Goal: Task Accomplishment & Management: Manage account settings

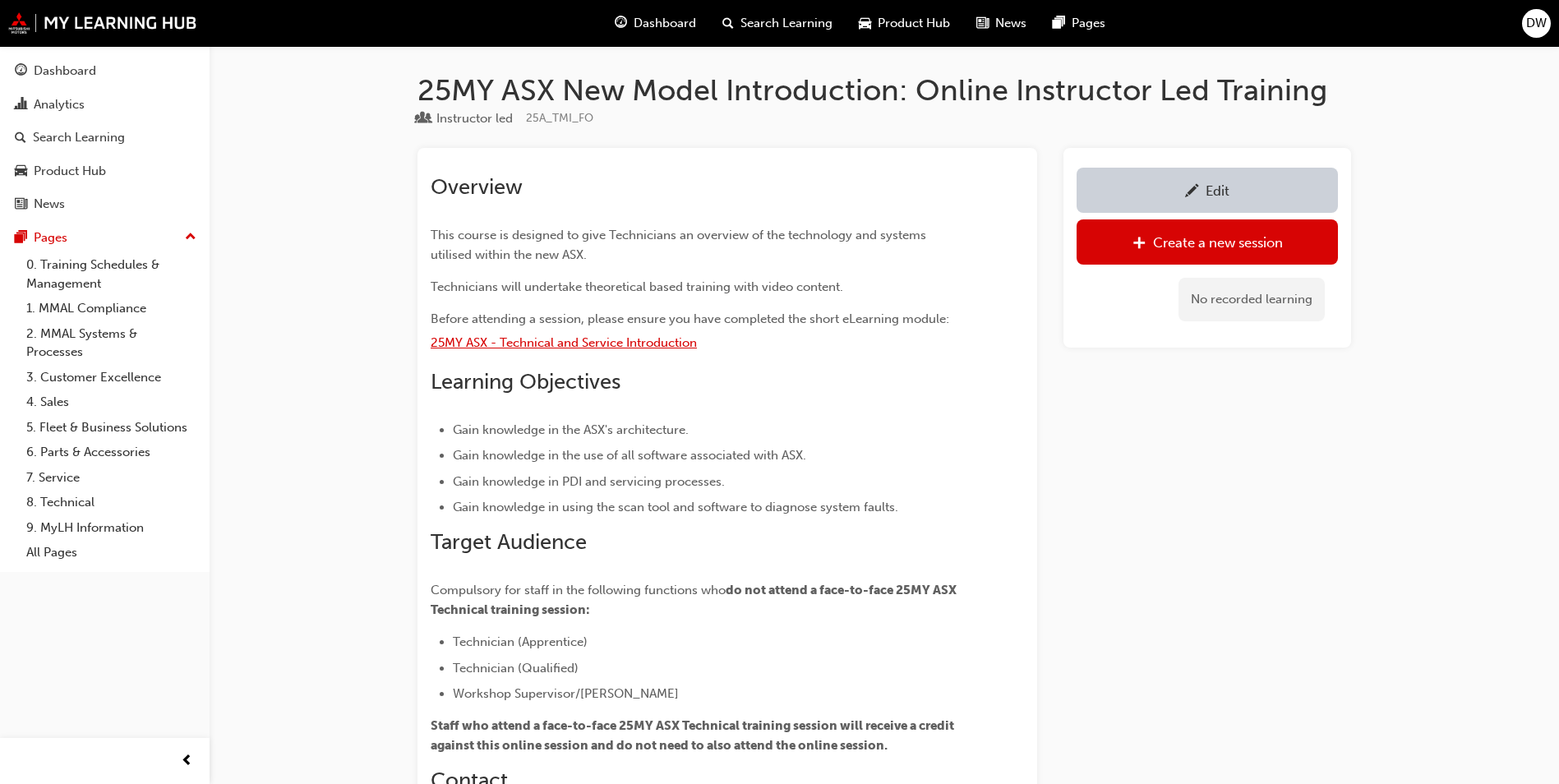
click at [555, 337] on span "25MY ASX - Technical and Service Introduction" at bounding box center [564, 342] width 266 height 15
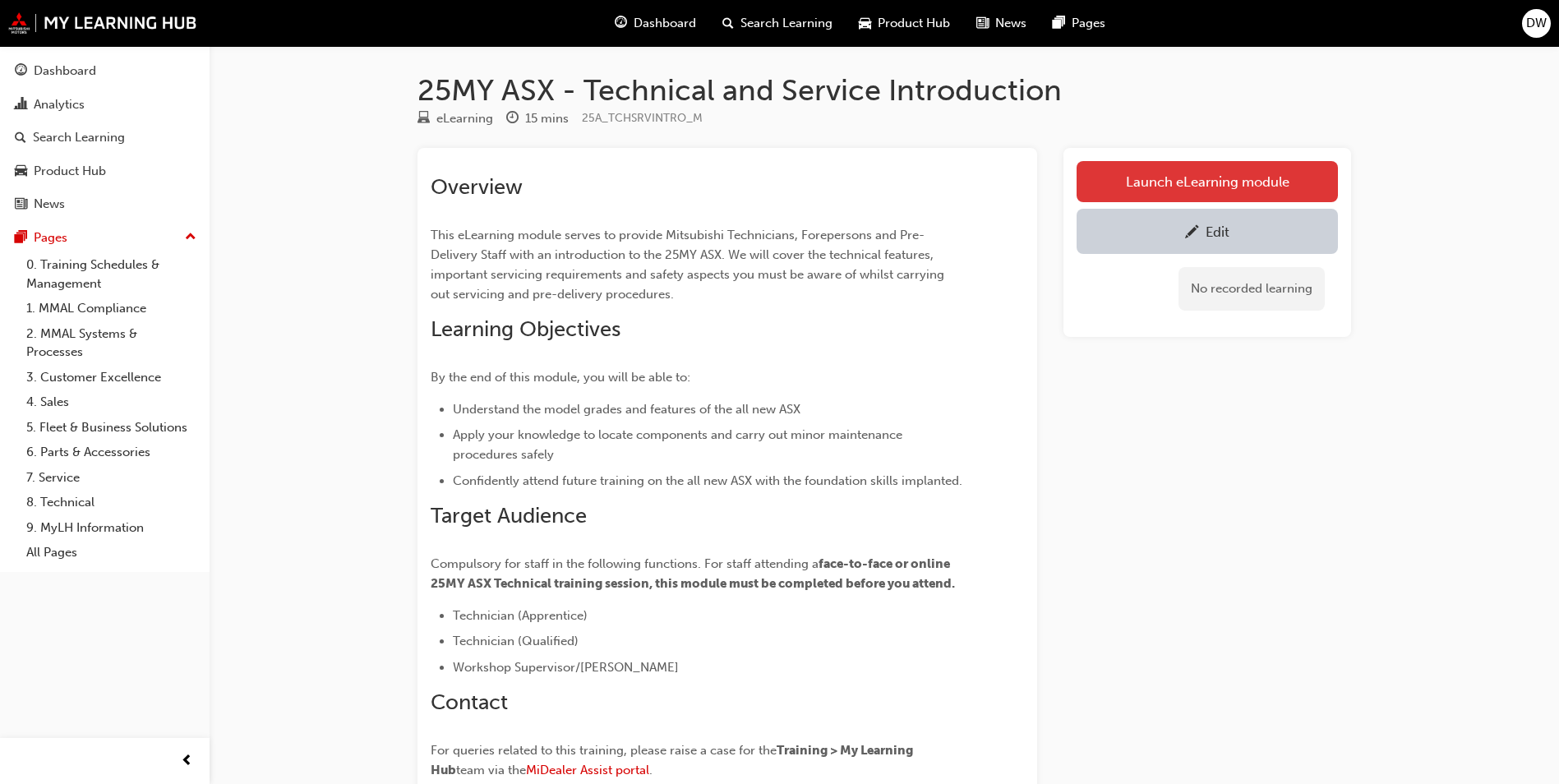
click at [1286, 180] on link "Launch eLearning module" at bounding box center [1207, 181] width 261 height 41
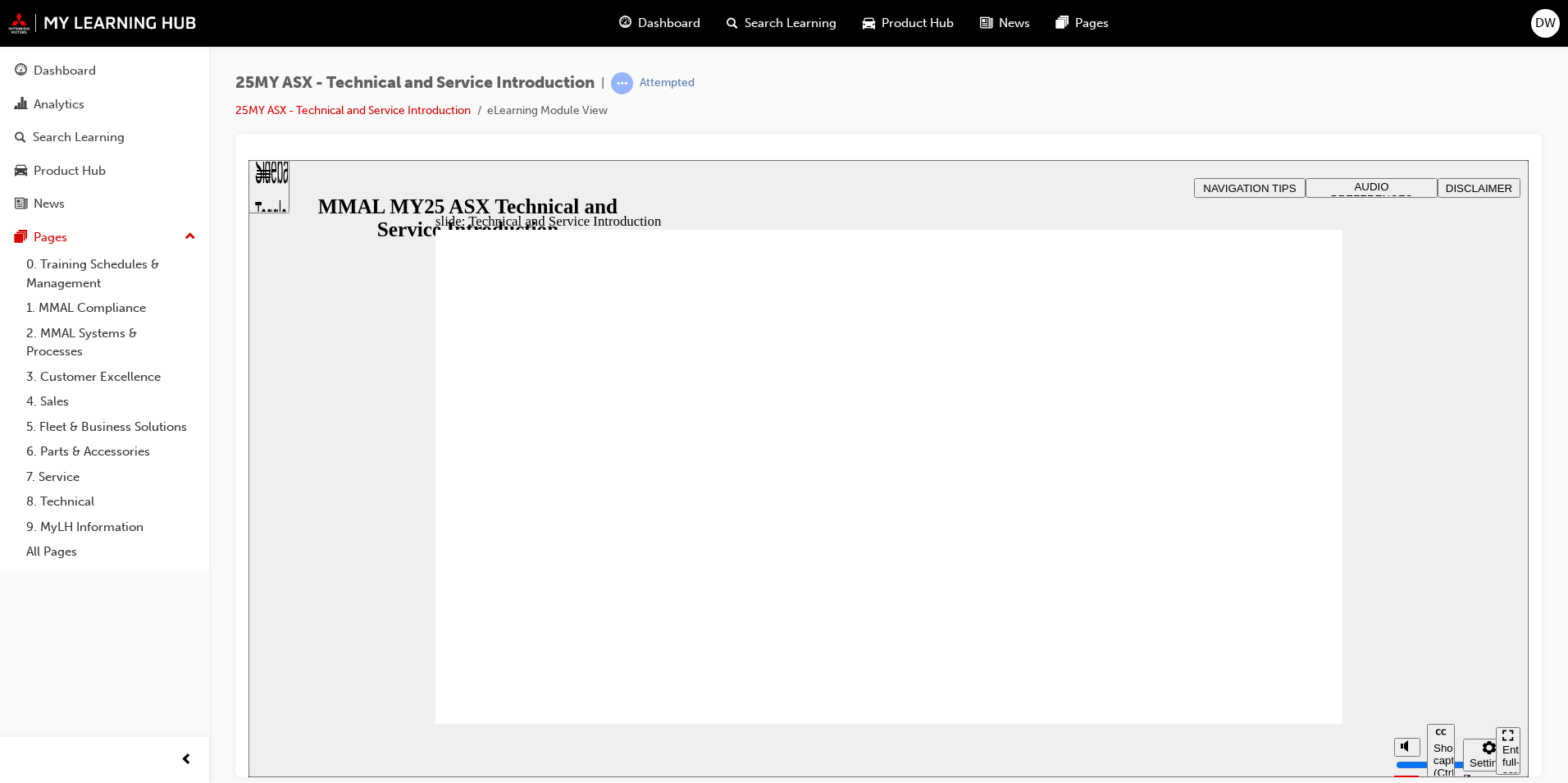
click at [1400, 536] on div "slide: Technical and Service Introduction start-btn.png Technical and Service I…" at bounding box center [888, 467] width 1280 height 617
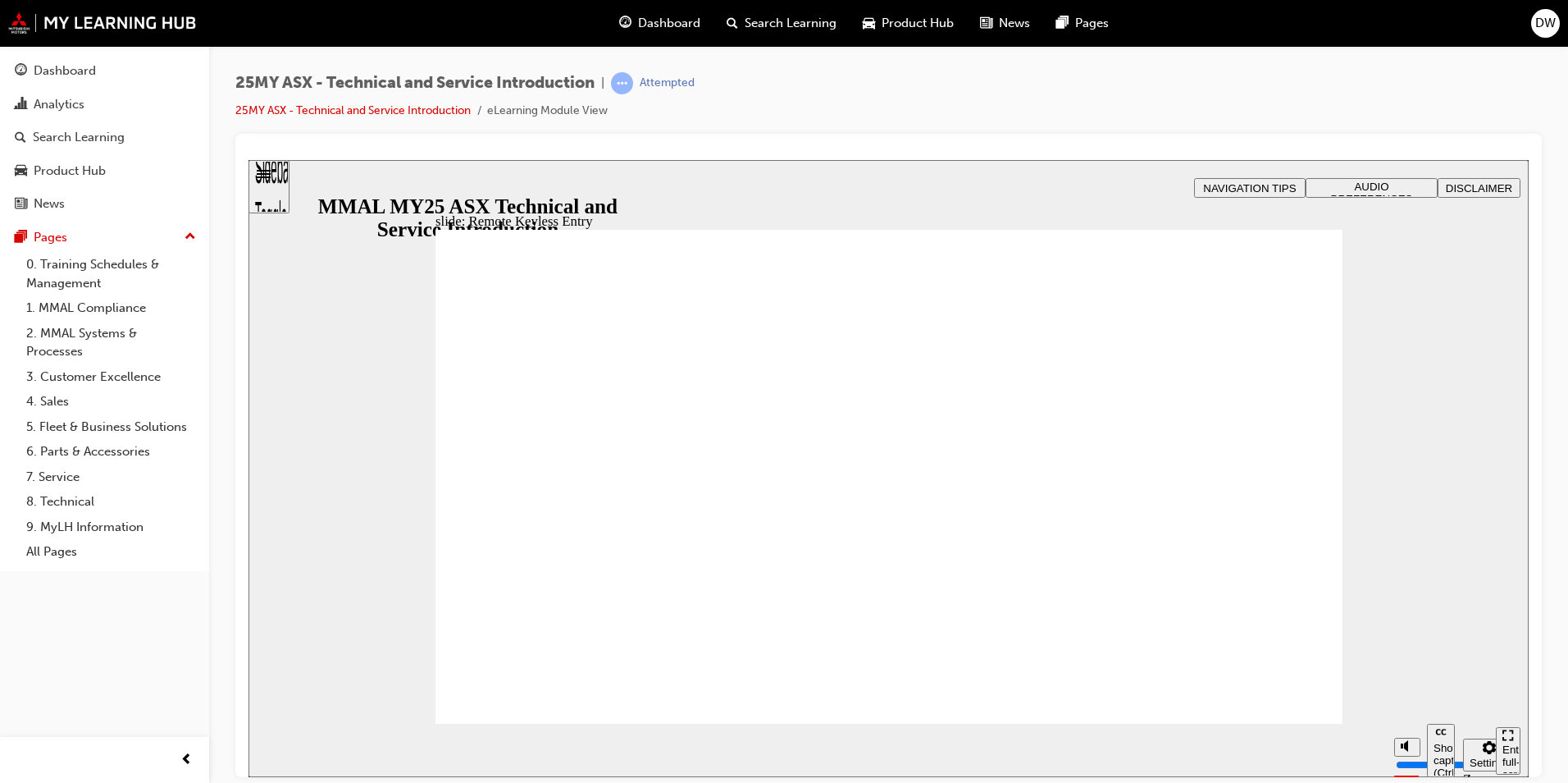
type input "21"
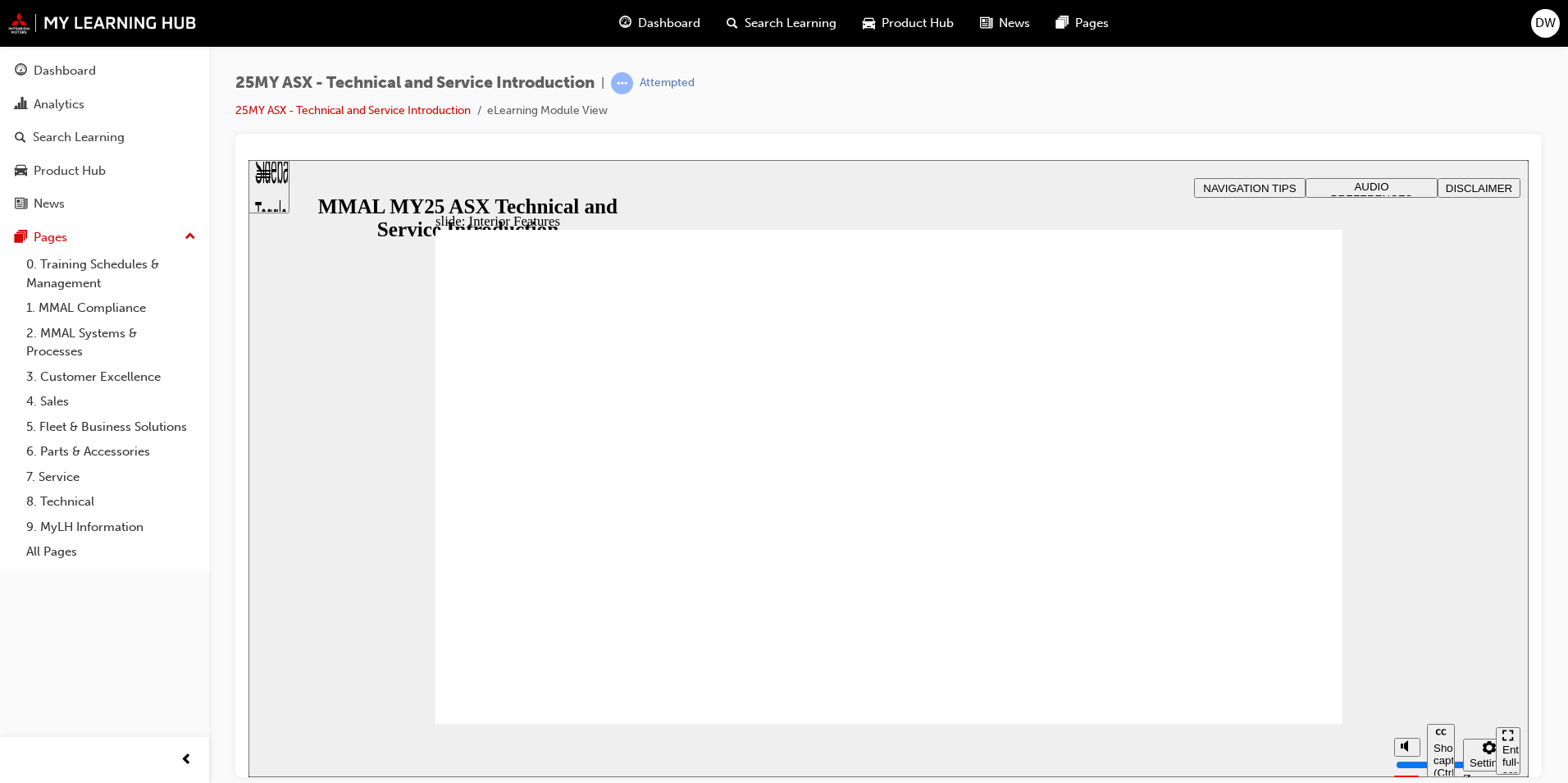
type input "17"
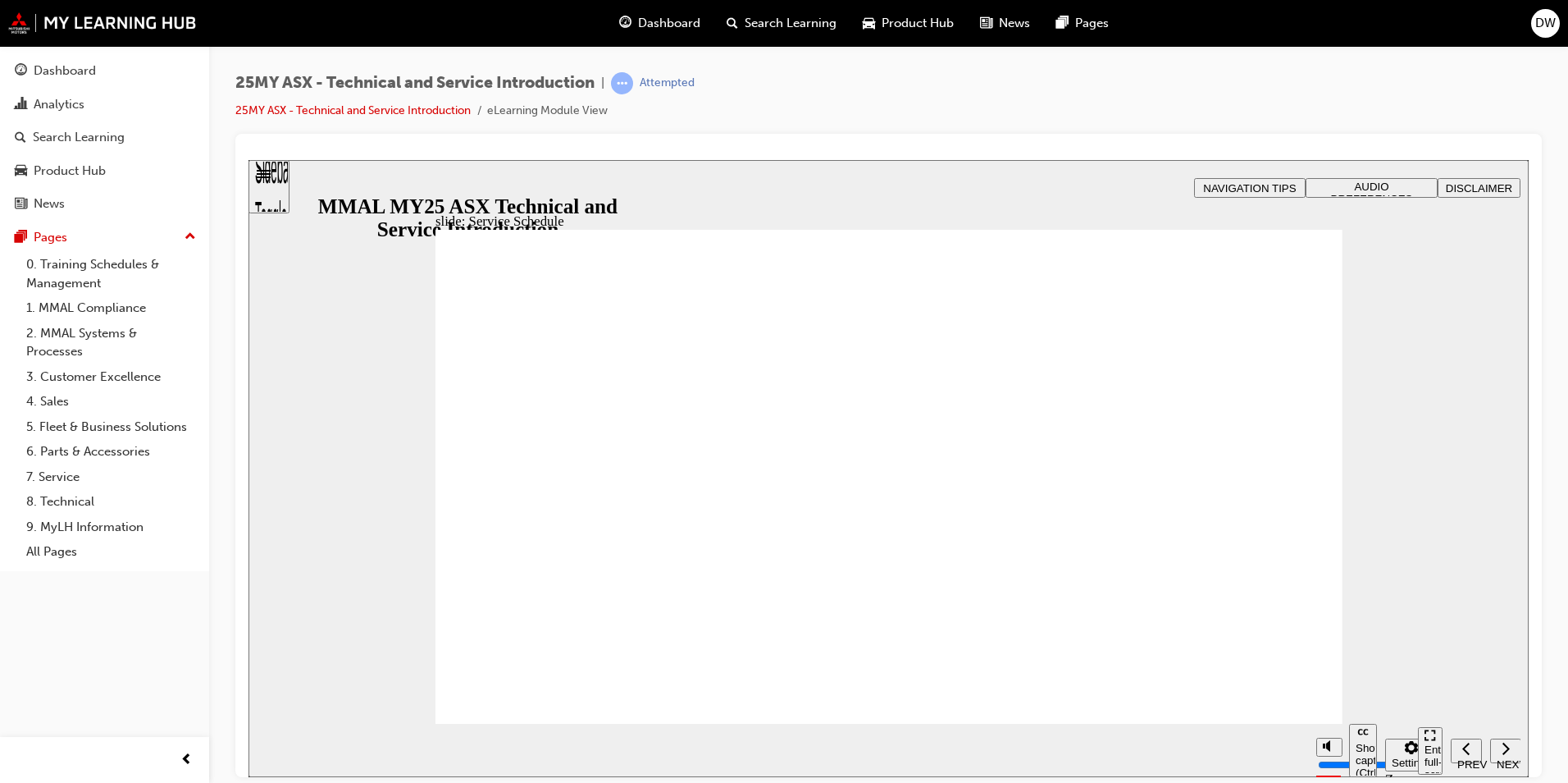
click at [1267, 725] on section "Pause (Ctrl+Alt+P) Replay (Ctrl+Alt+R) Show captions (Ctrl+Alt+C) Playback spee…" at bounding box center [888, 749] width 1280 height 53
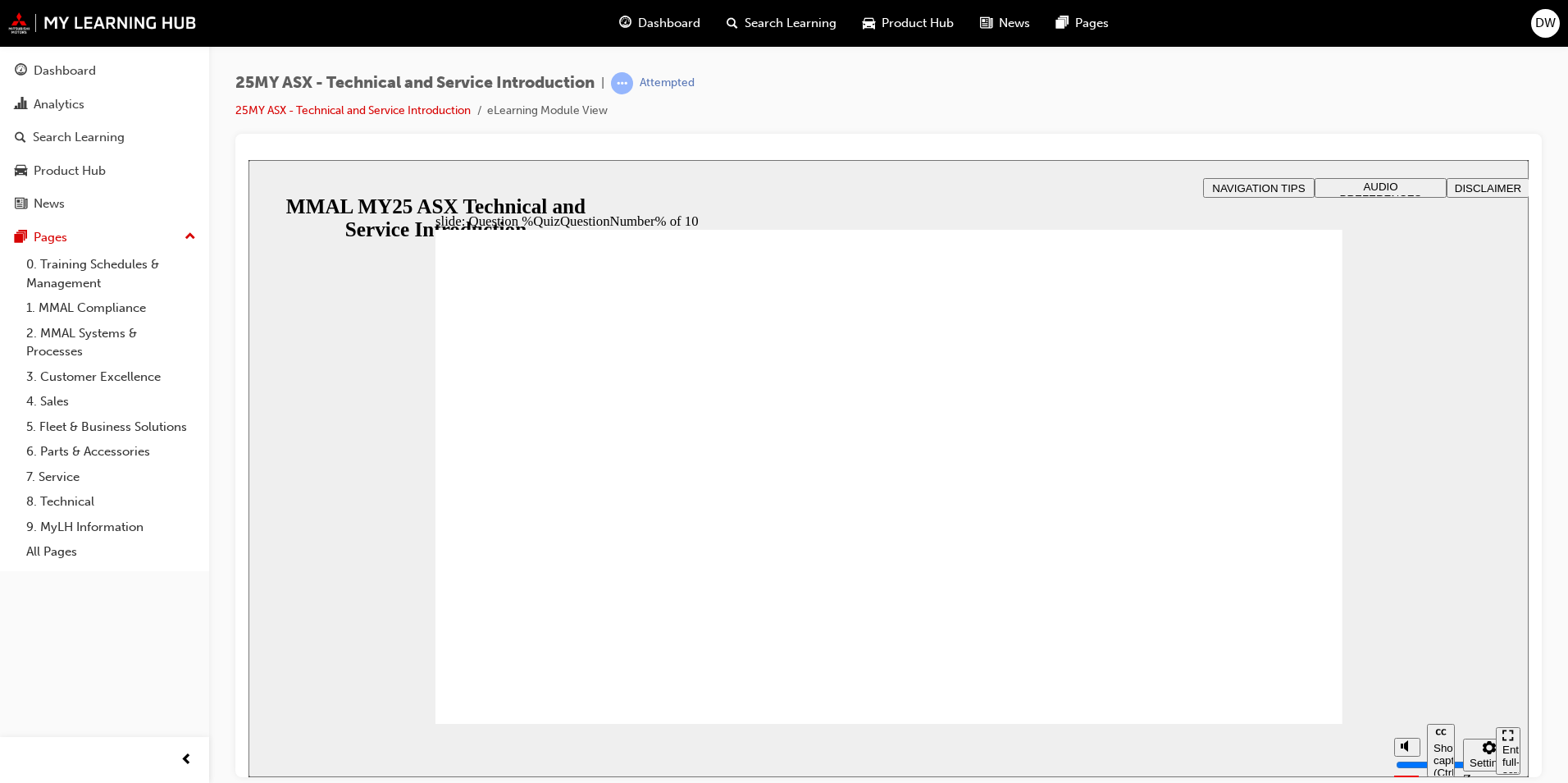
radio input "true"
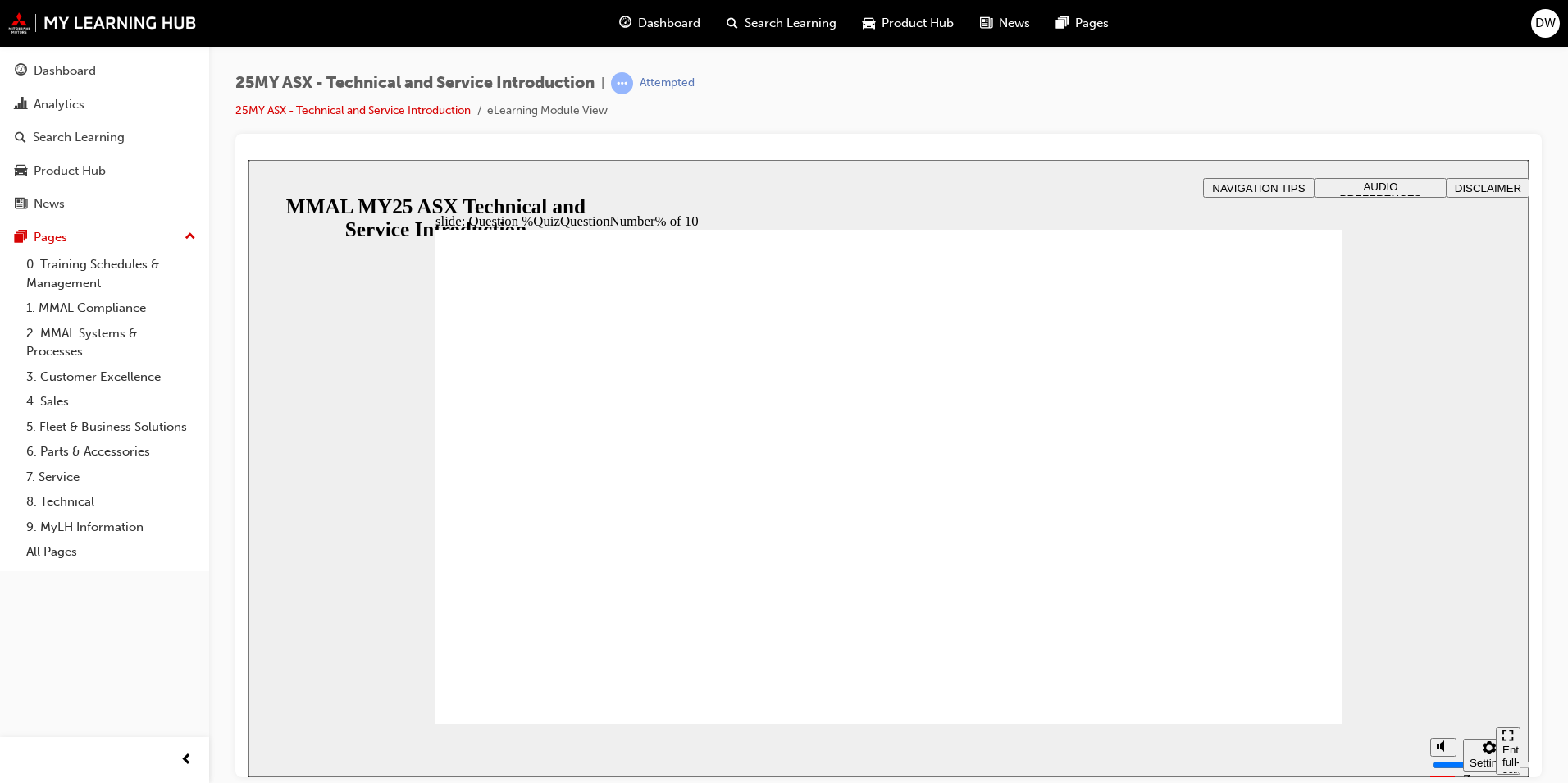
radio input "true"
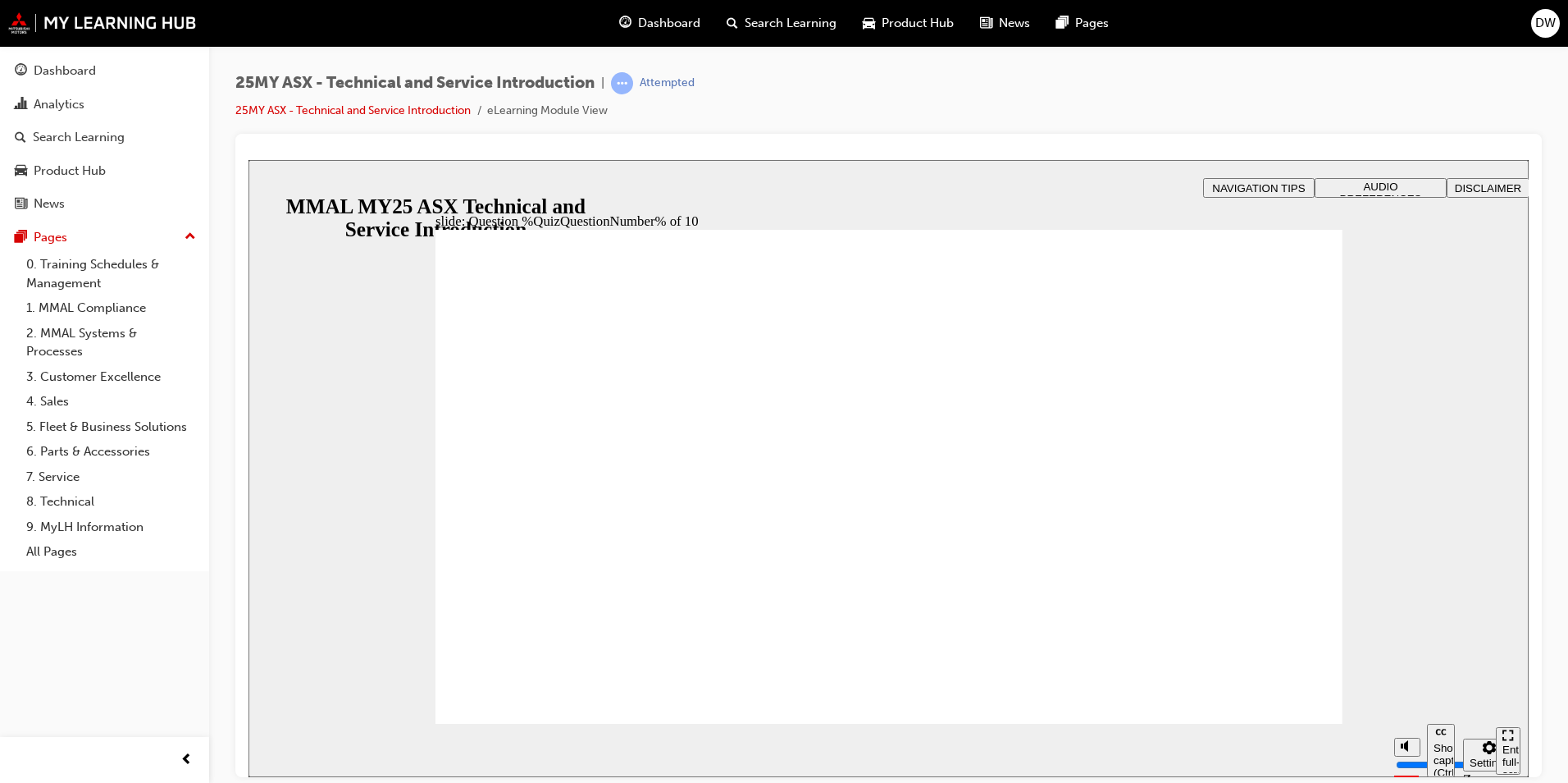
radio input "true"
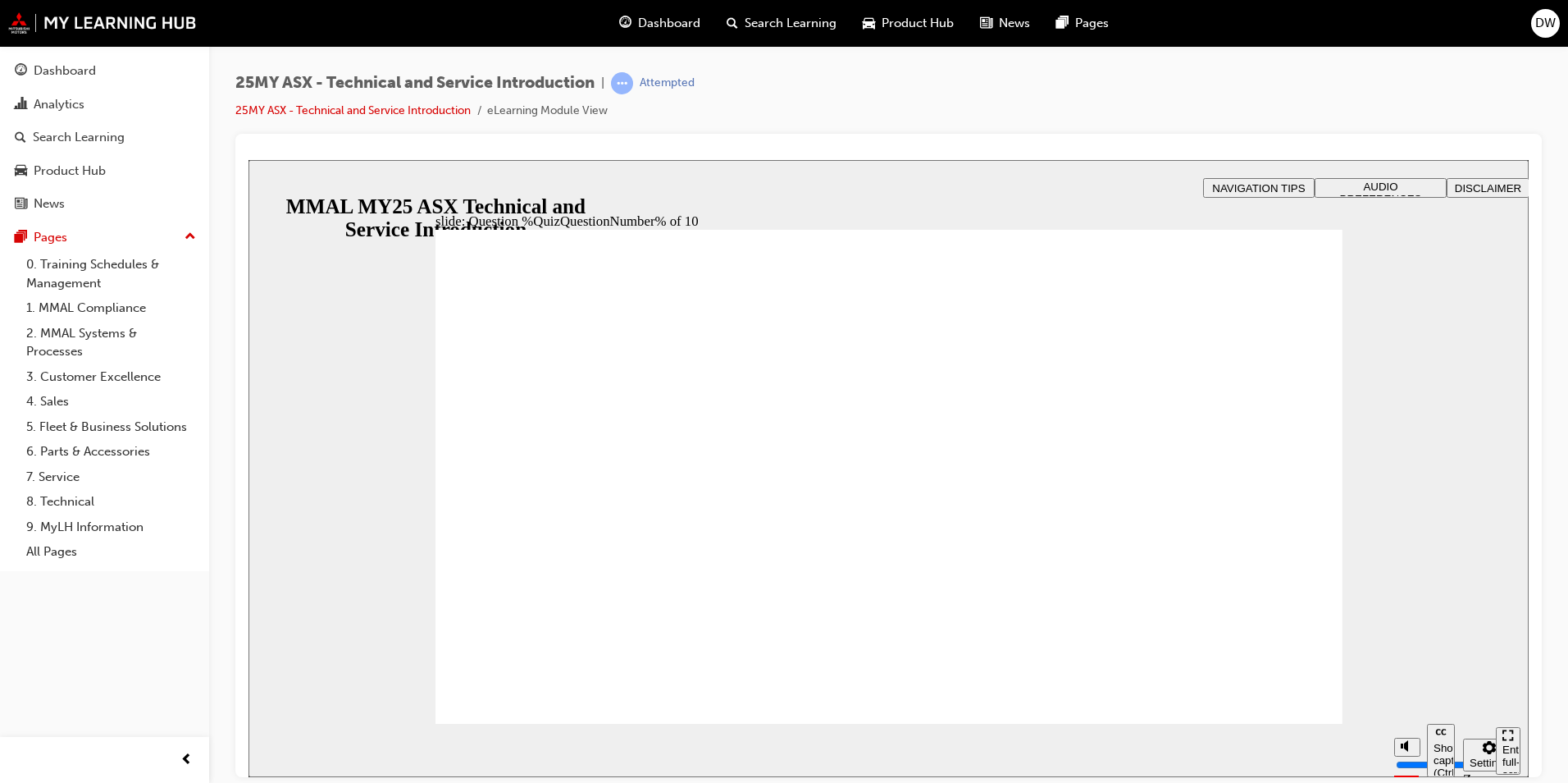
radio input "true"
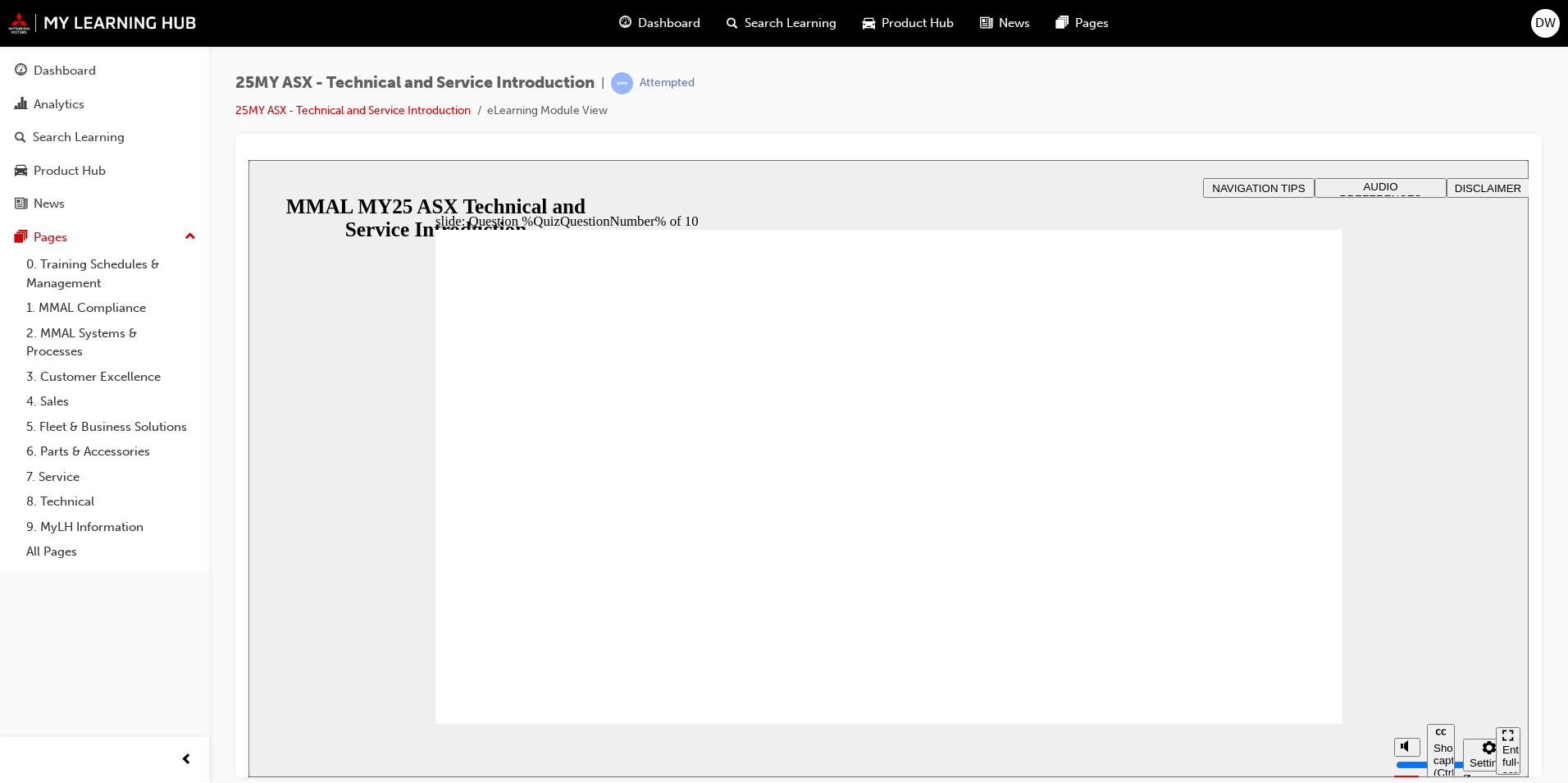
radio input "true"
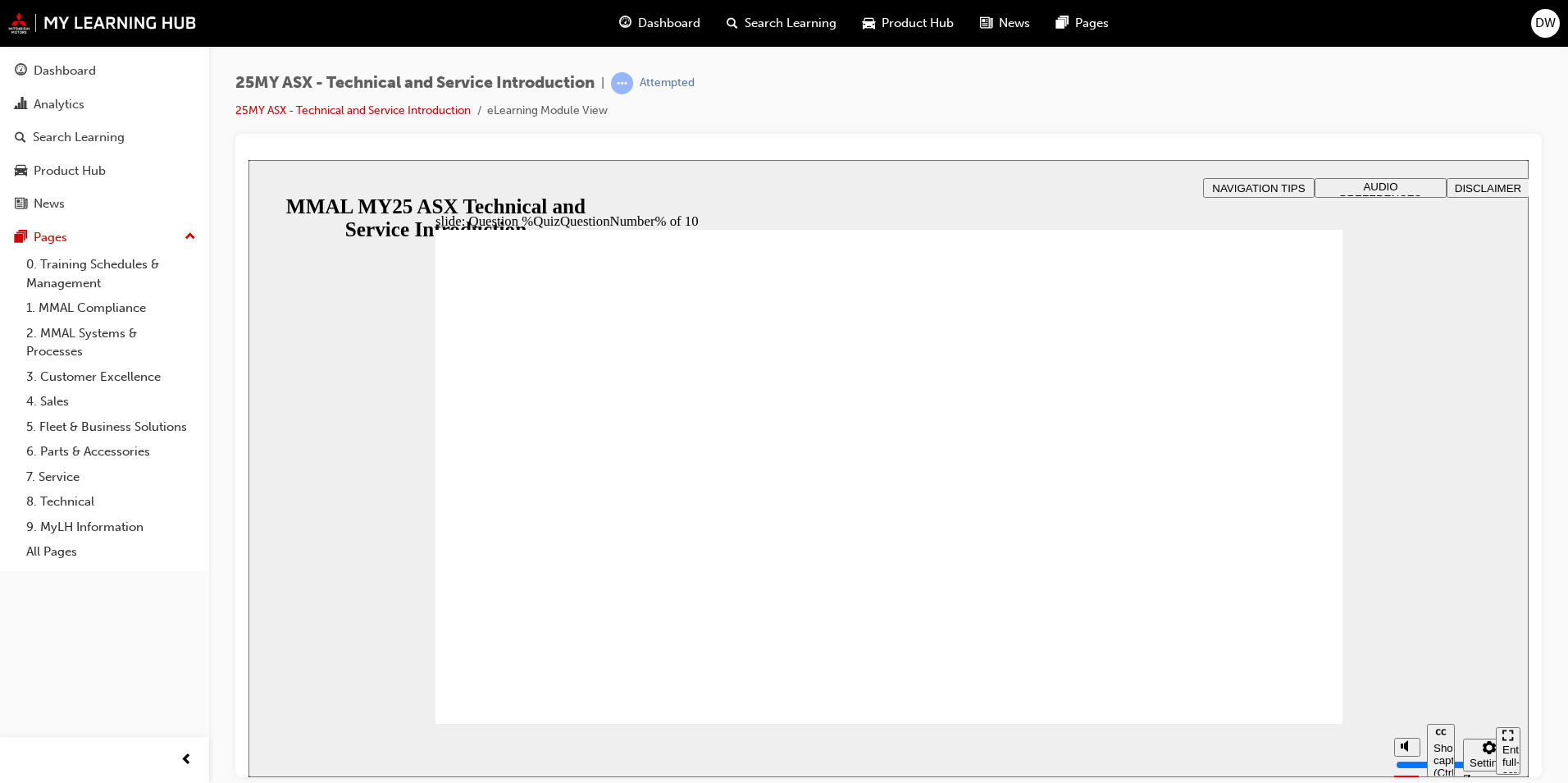
radio input "true"
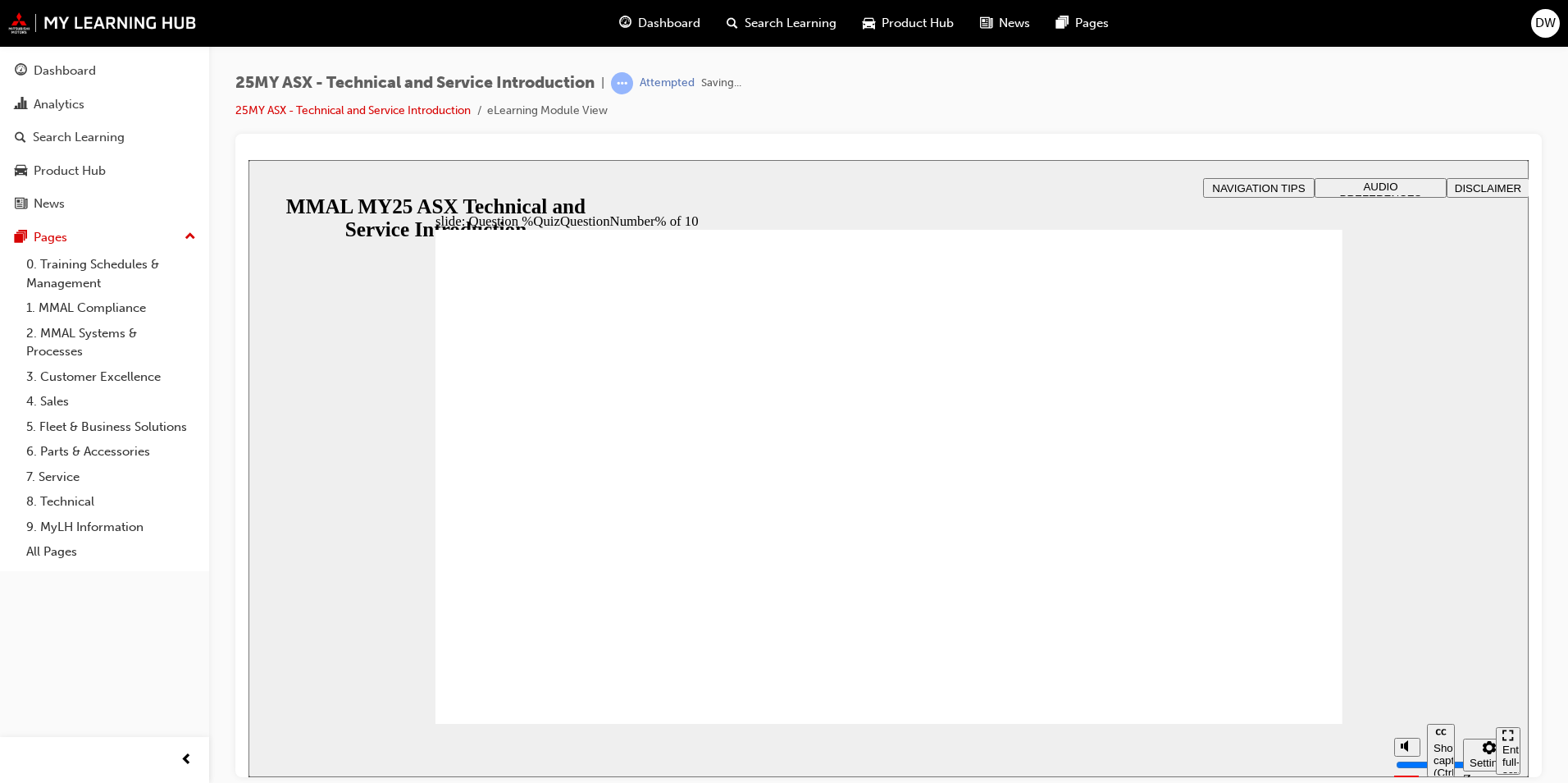
radio input "true"
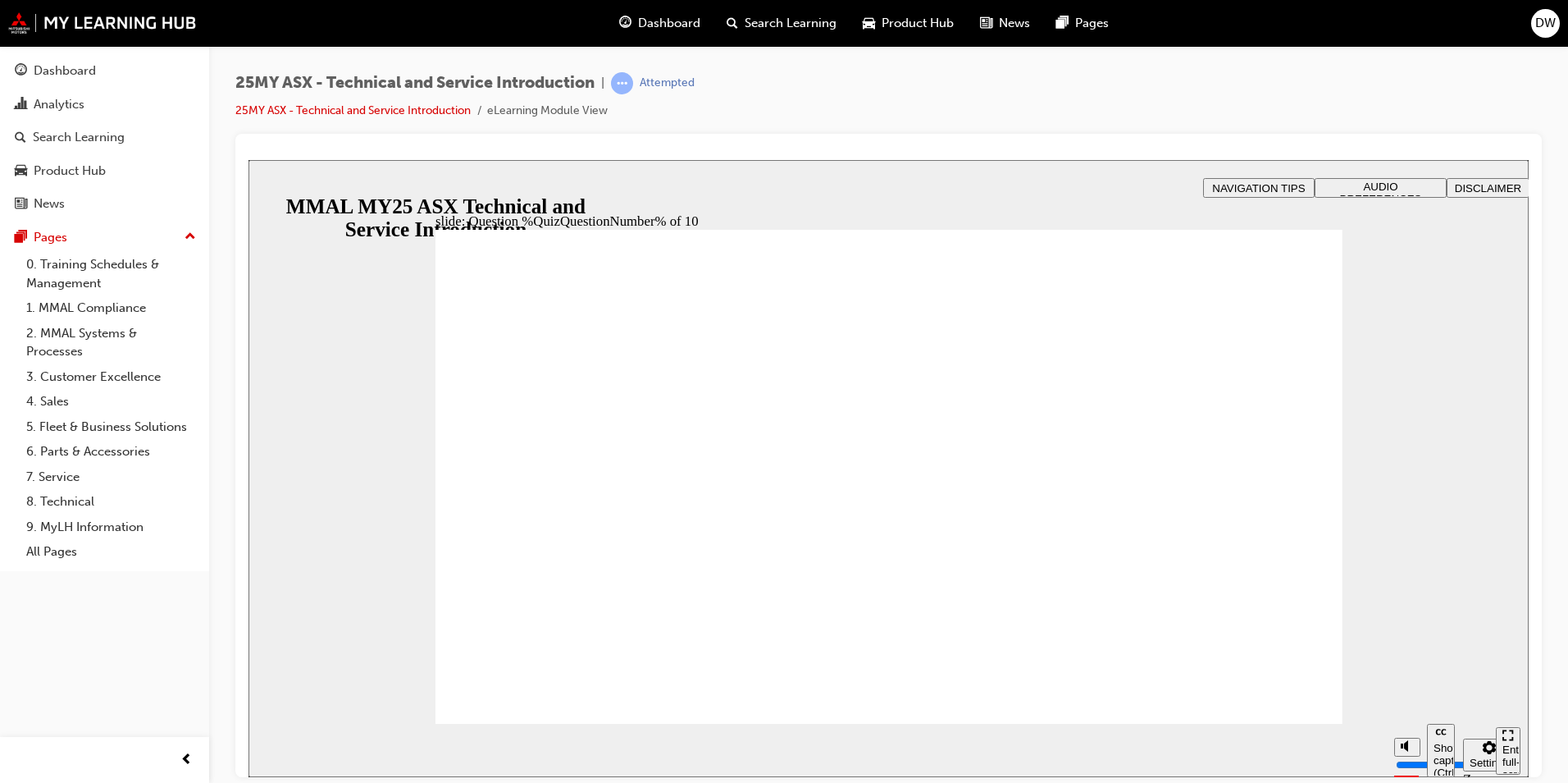
radio input "true"
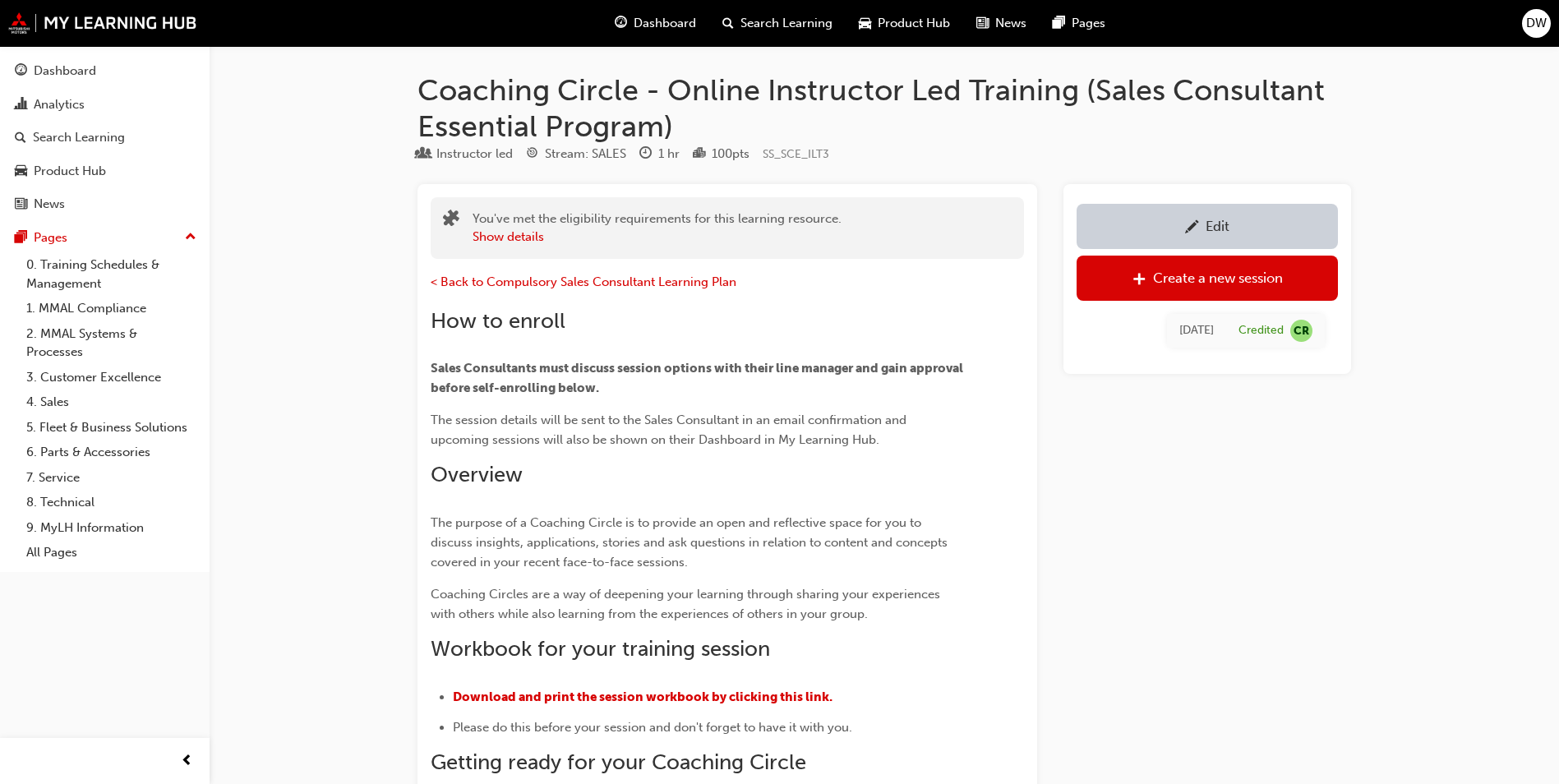
scroll to position [1453, 0]
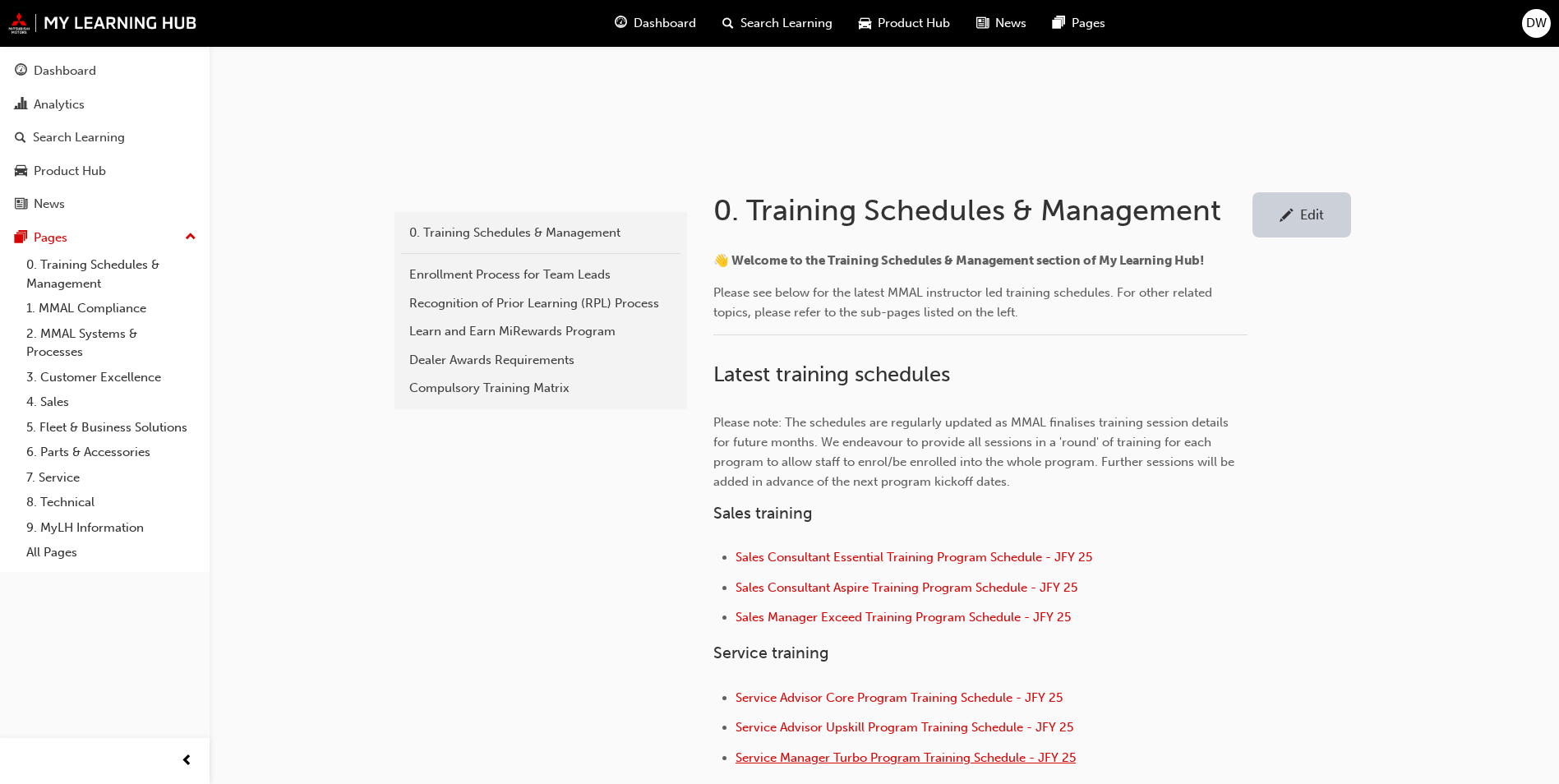
scroll to position [411, 0]
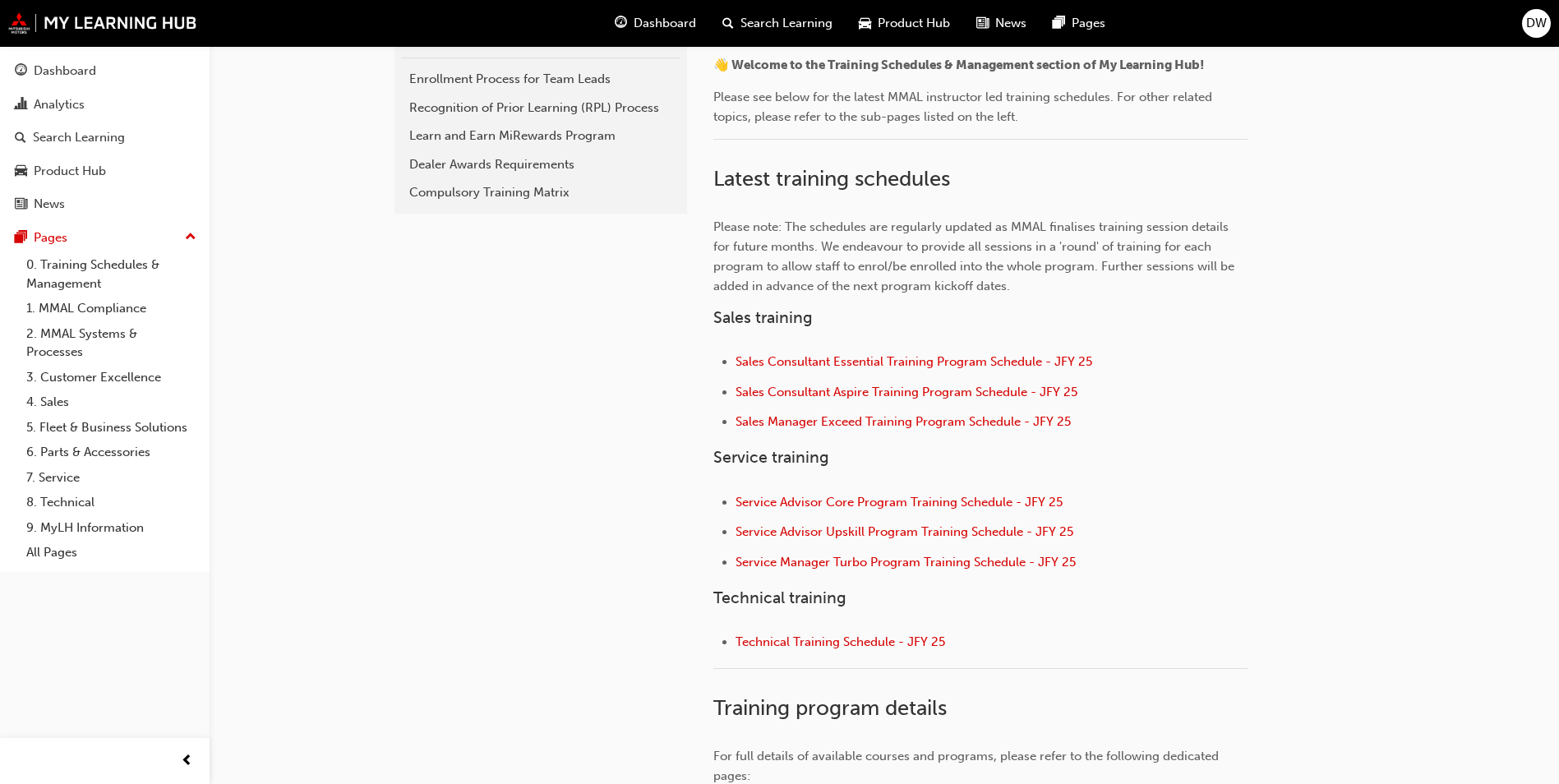
click at [906, 353] on li "Sales Consultant Essential Training Program Schedule - JFY 25" at bounding box center [991, 363] width 512 height 24
click at [907, 366] on span "Sales Consultant Essential Training Program Schedule - JFY 25" at bounding box center [914, 361] width 357 height 15
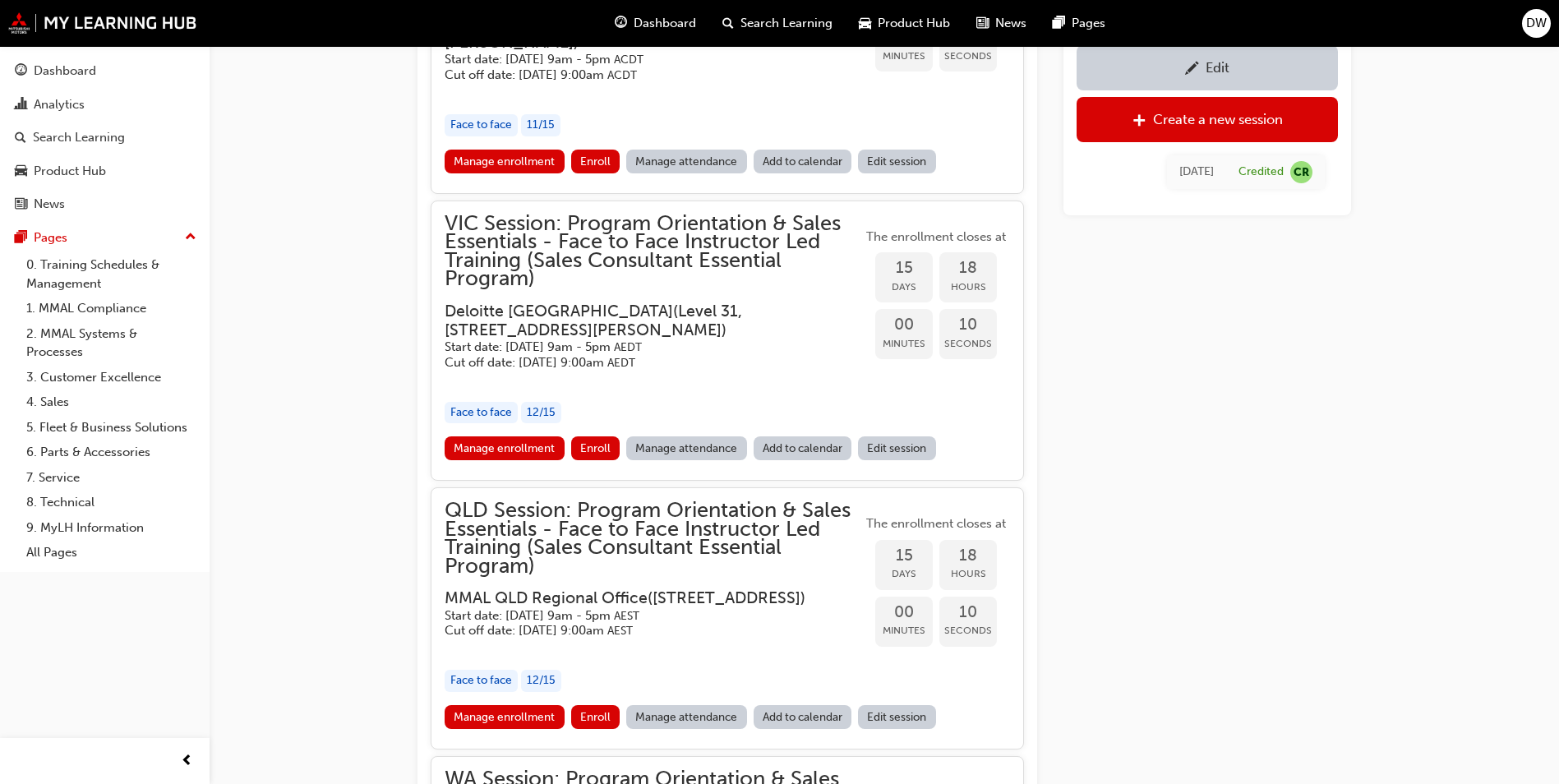
scroll to position [1571, 0]
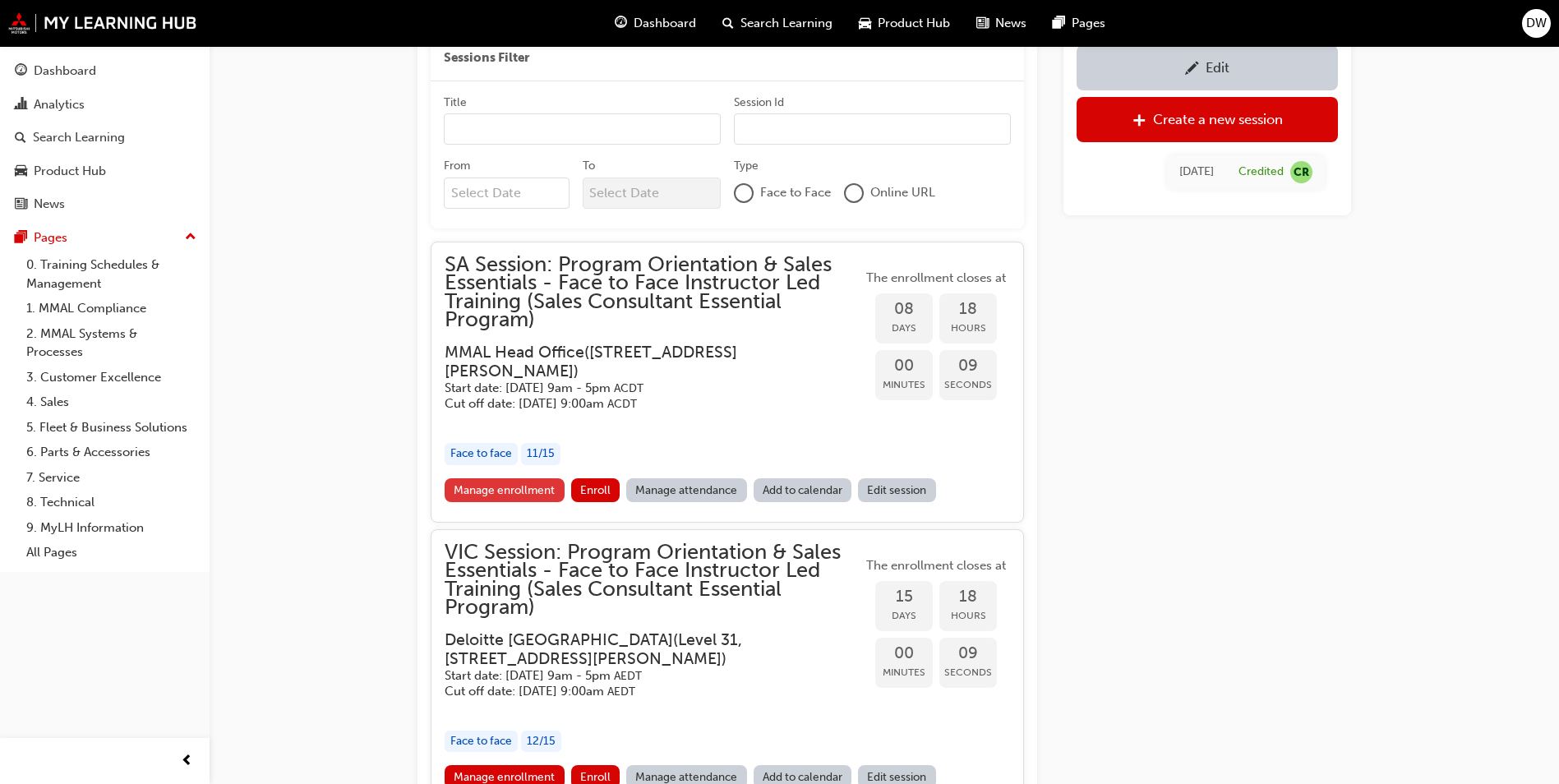
click at [497, 491] on link "Manage enrollment" at bounding box center [505, 489] width 120 height 24
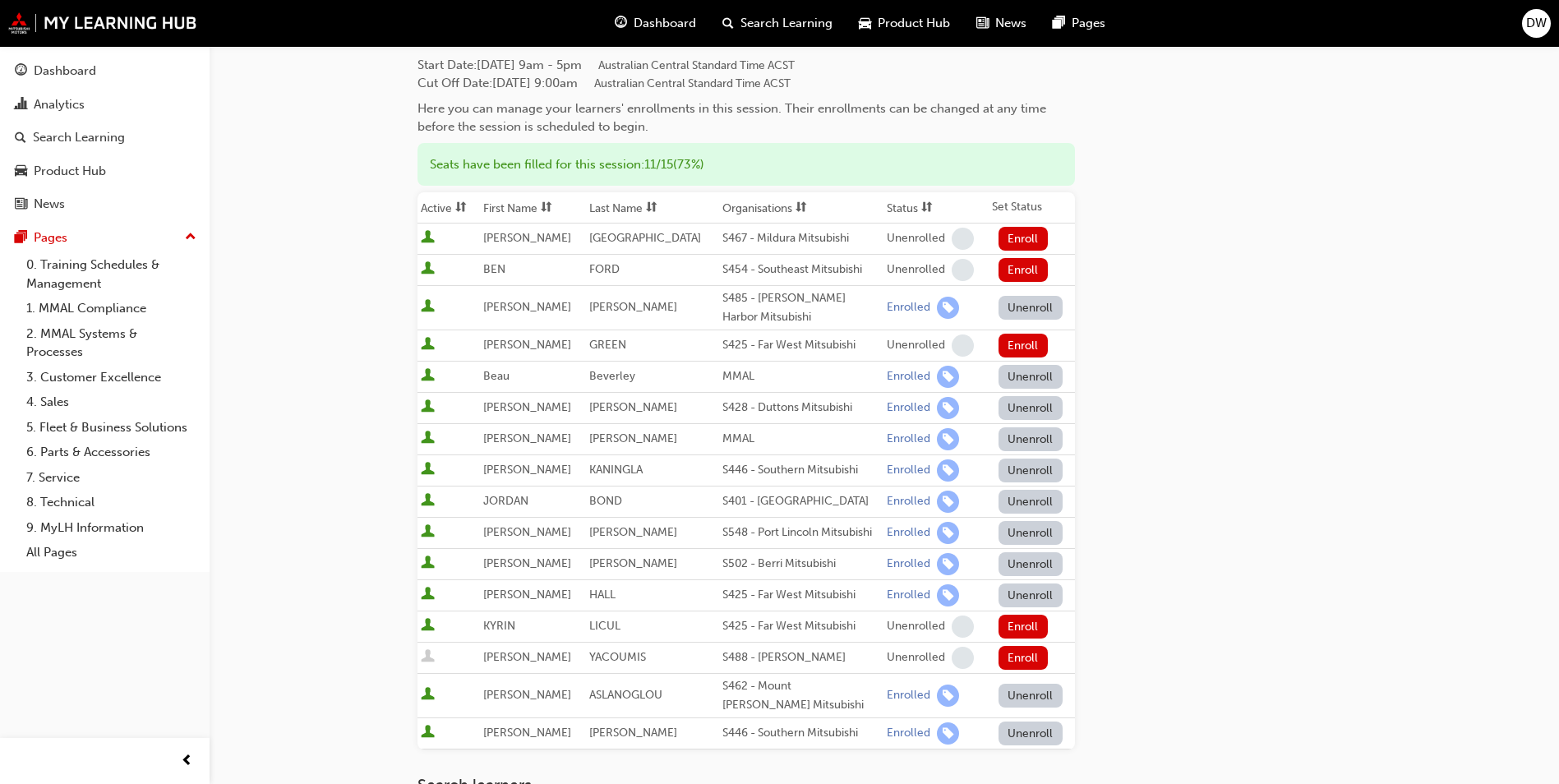
scroll to position [247, 0]
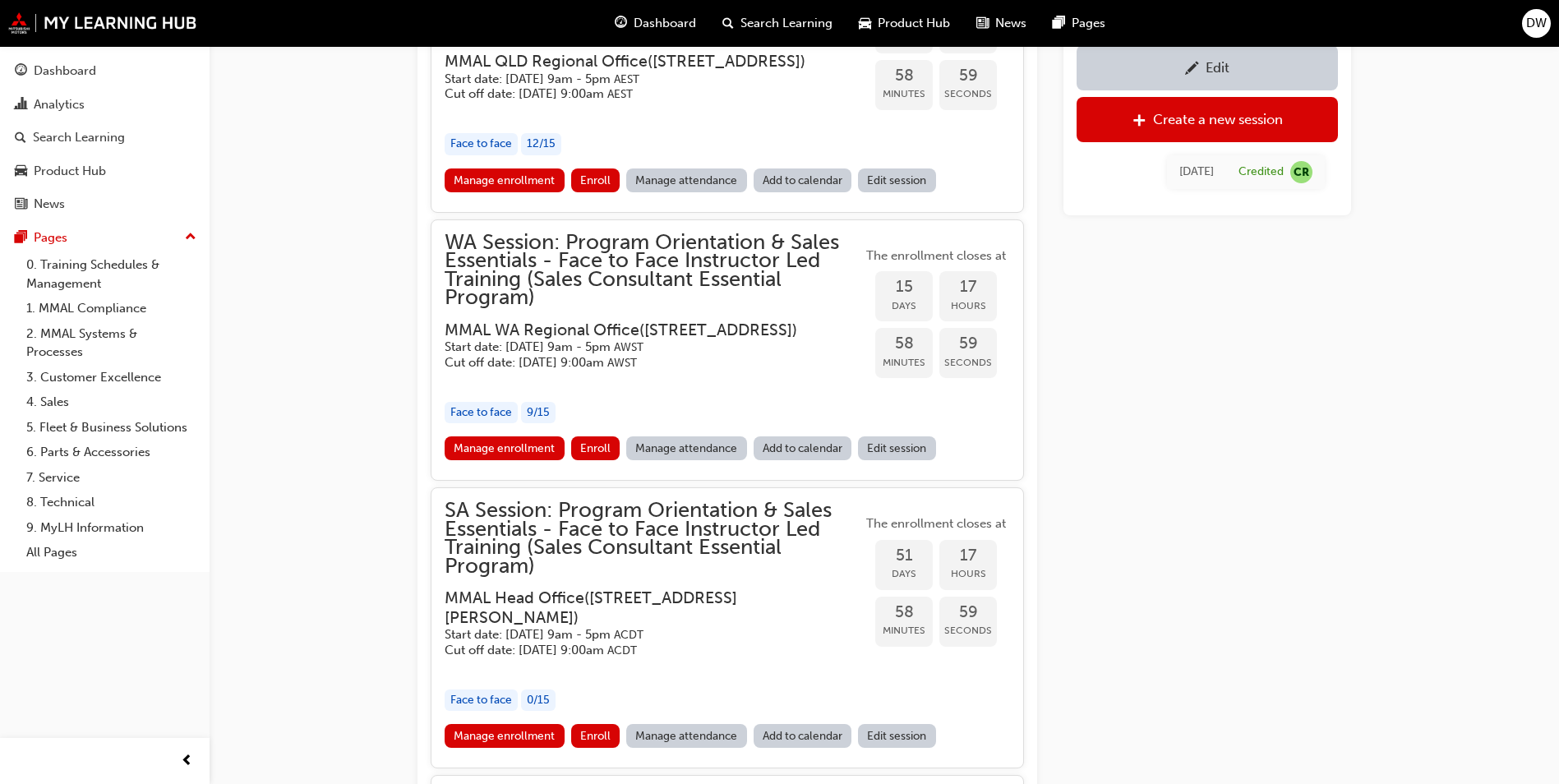
scroll to position [2475, 0]
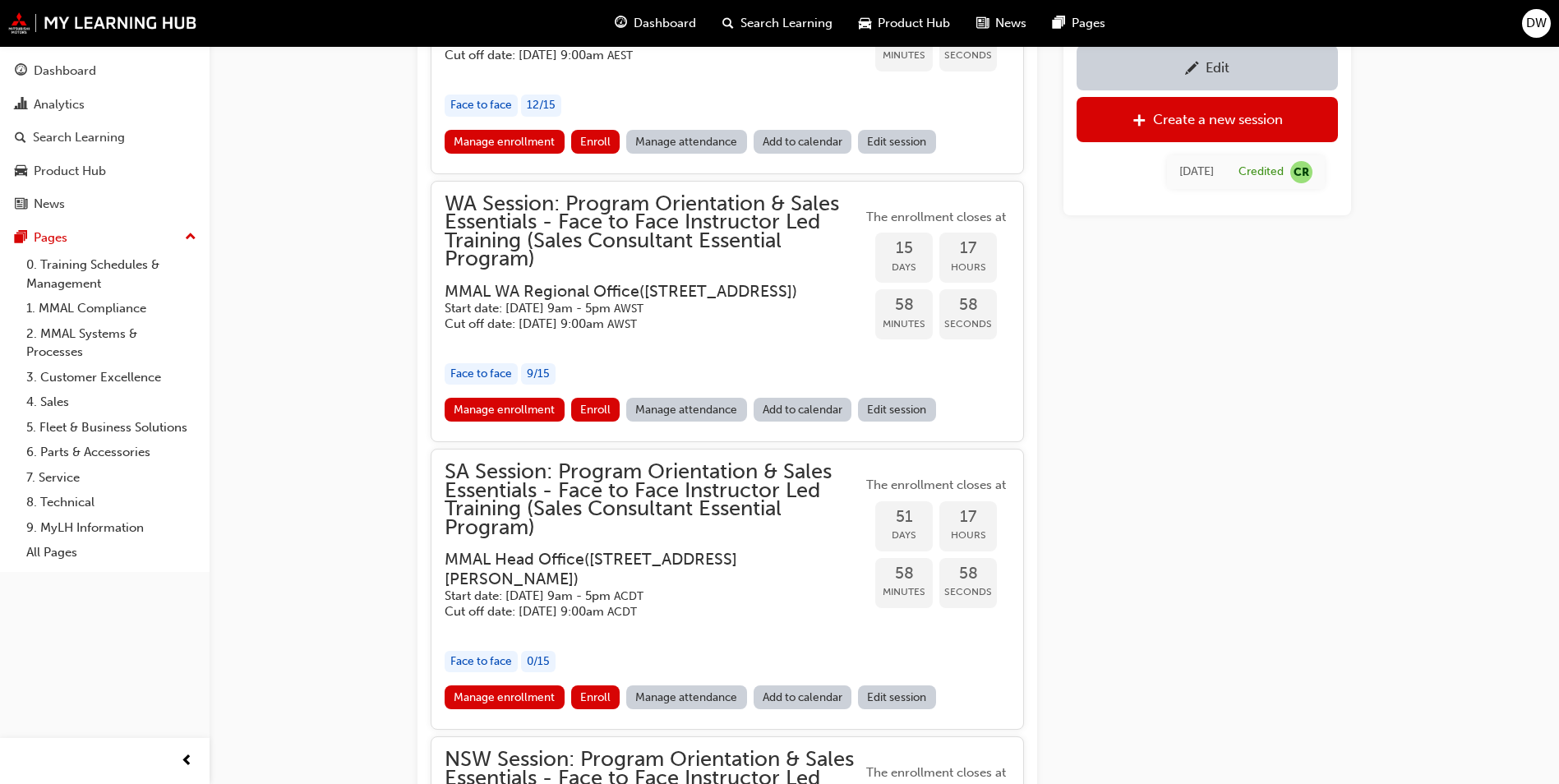
click at [545, 422] on link "Manage enrollment" at bounding box center [505, 409] width 120 height 24
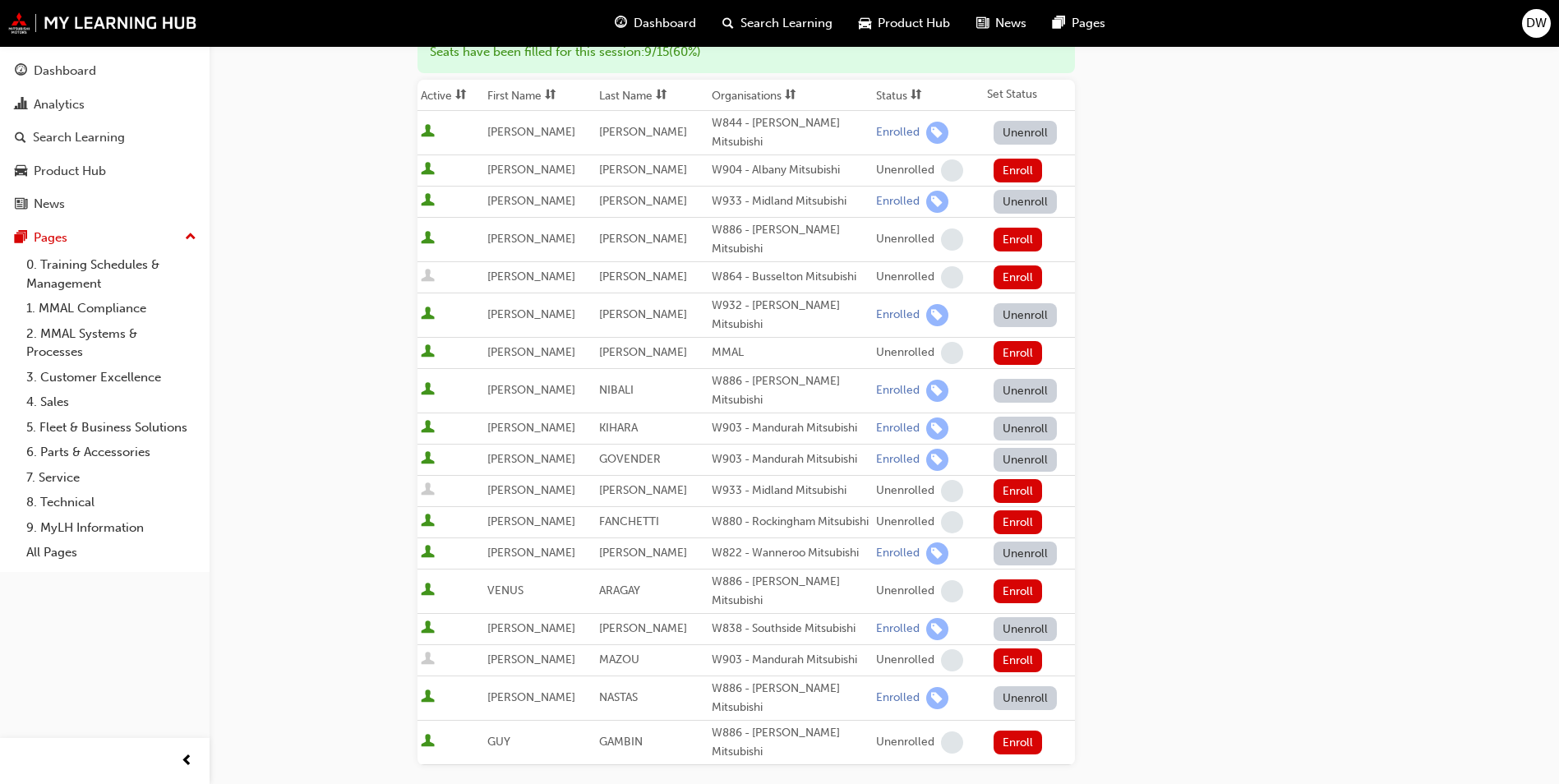
scroll to position [329, 0]
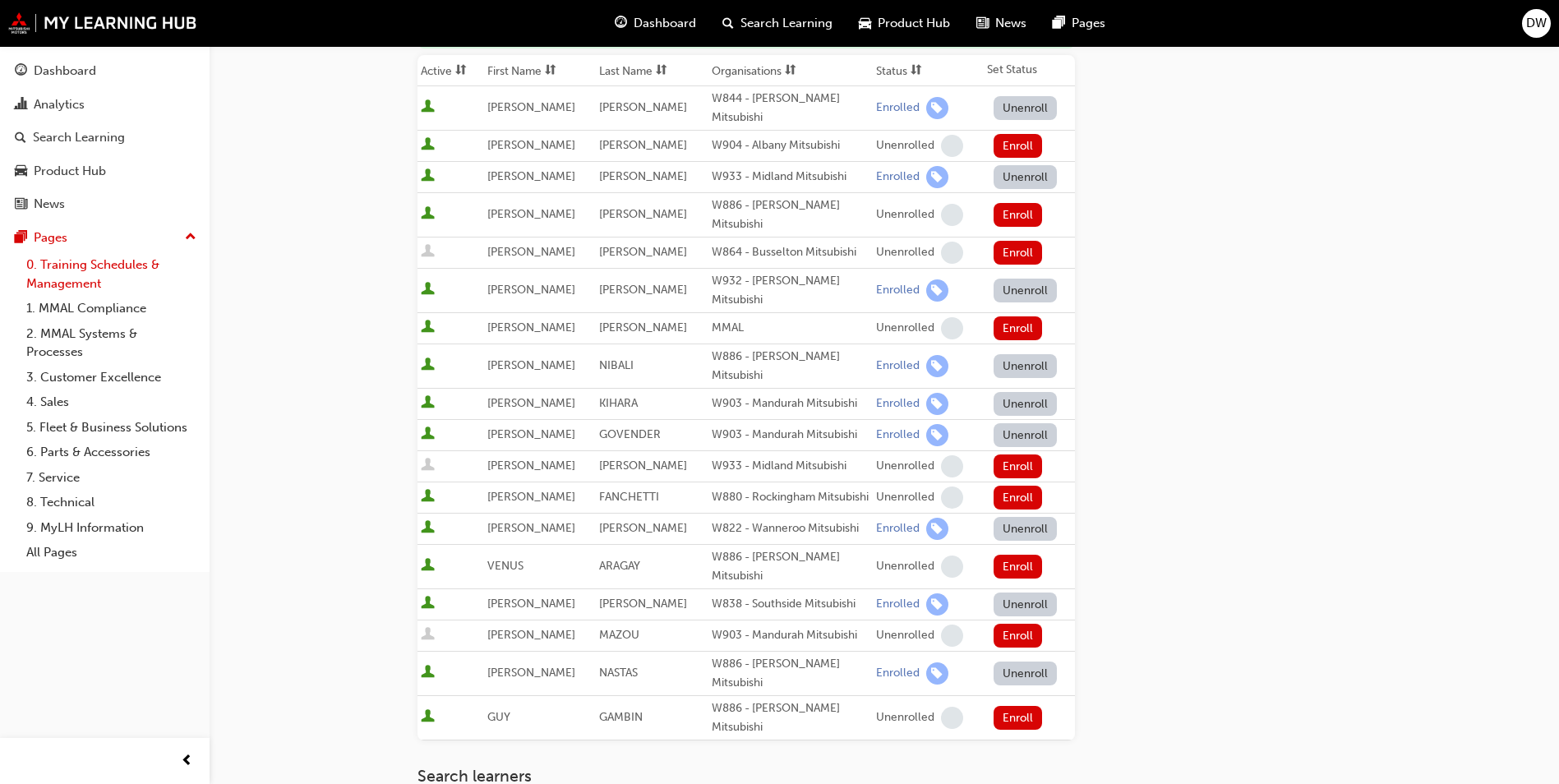
drag, startPoint x: 36, startPoint y: 257, endPoint x: 97, endPoint y: 274, distance: 63.3
click at [36, 257] on link "0. Training Schedules & Management" at bounding box center [111, 273] width 183 height 44
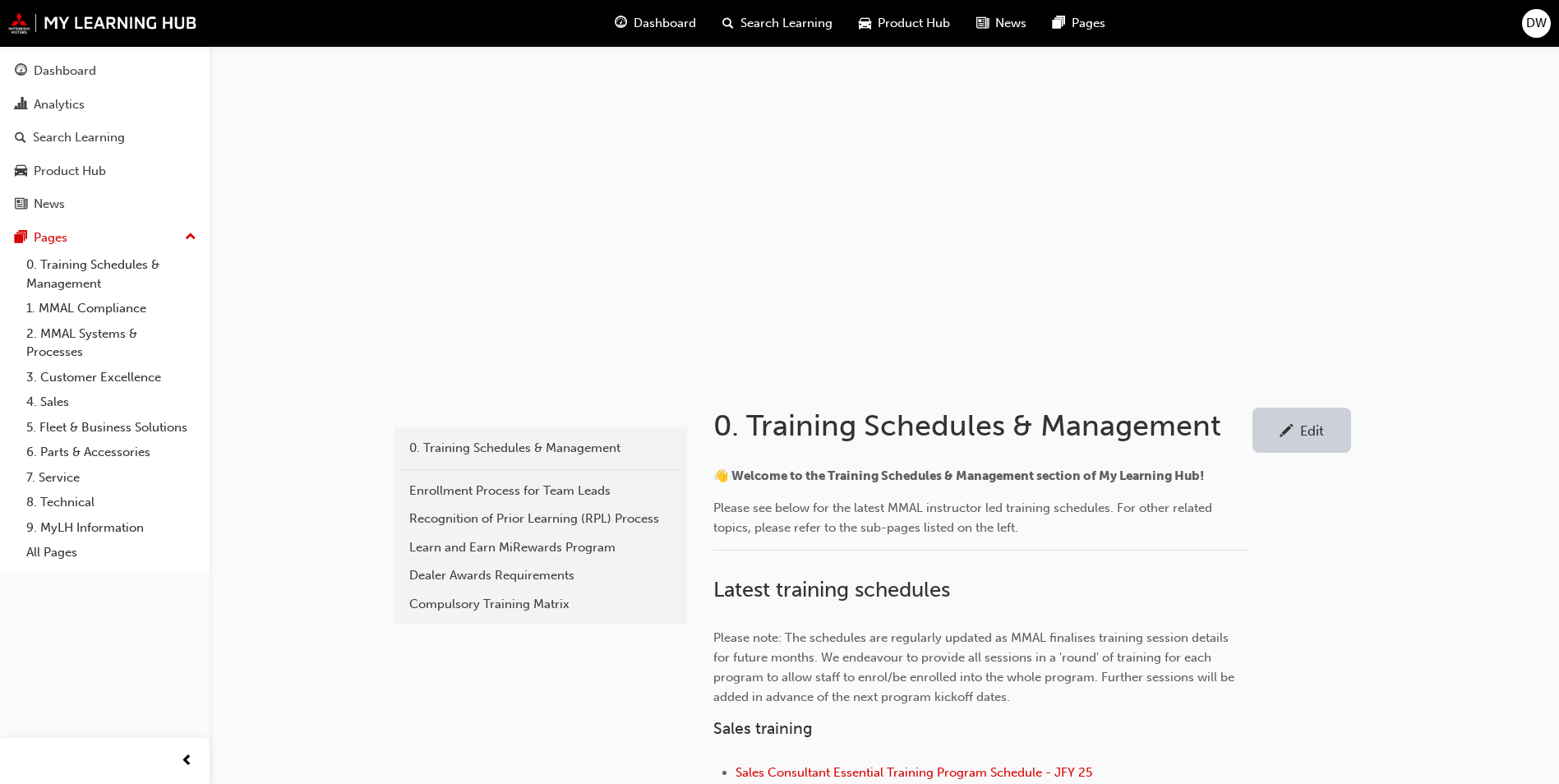
scroll to position [493, 0]
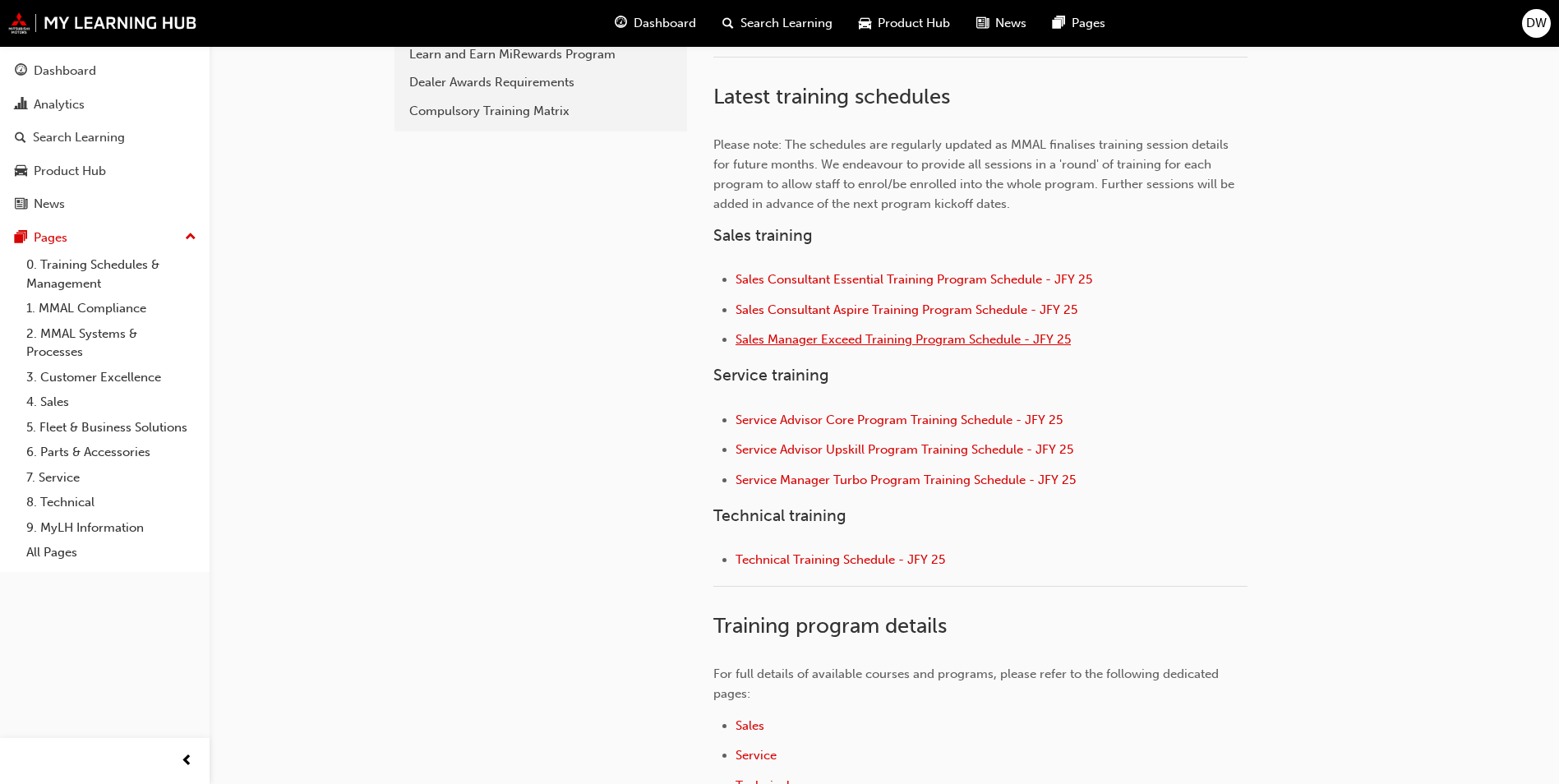
click at [901, 341] on span "Sales Manager Exceed Training Program Schedule - JFY 25" at bounding box center [903, 339] width 335 height 15
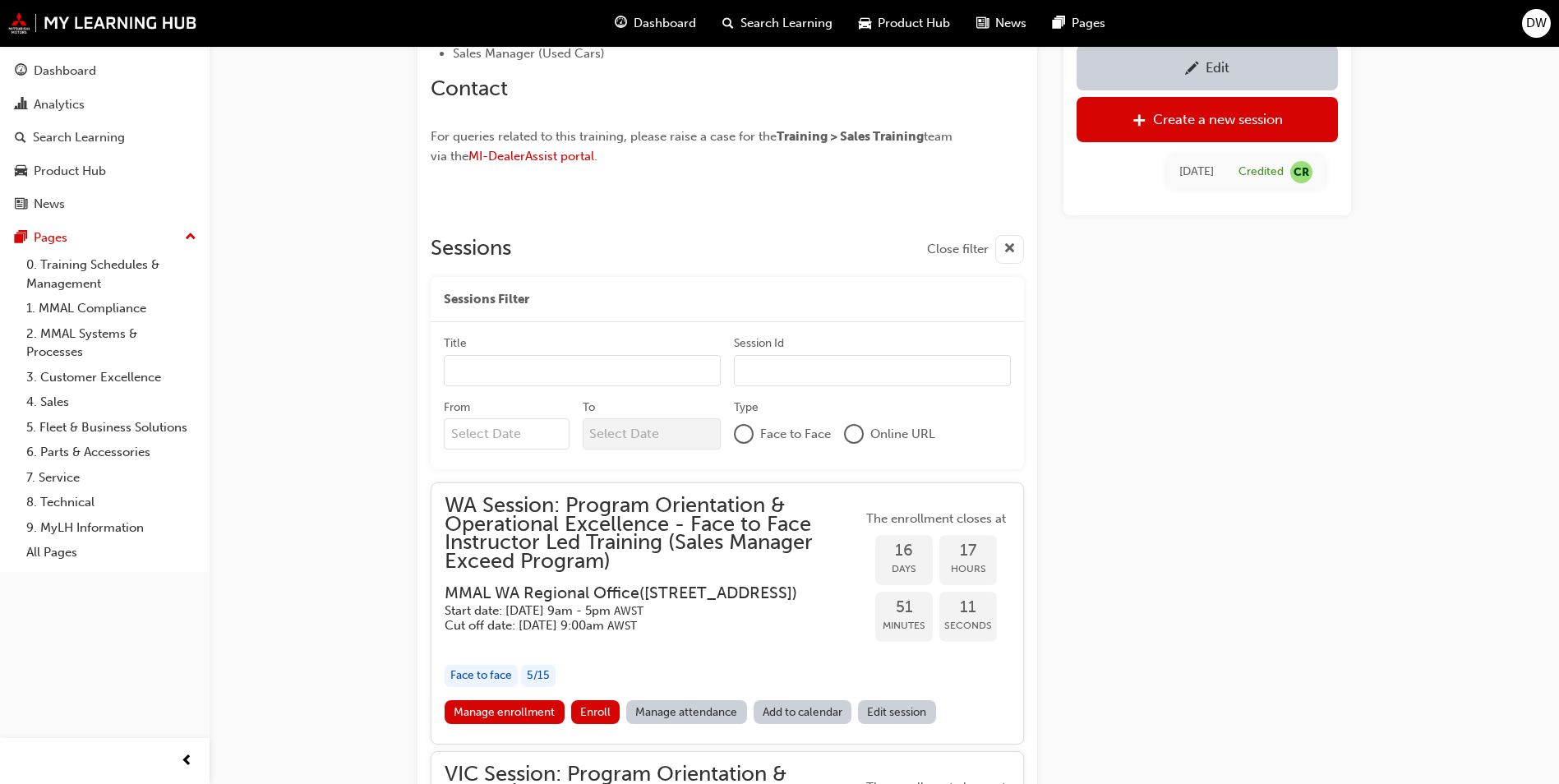
scroll to position [1255, 0]
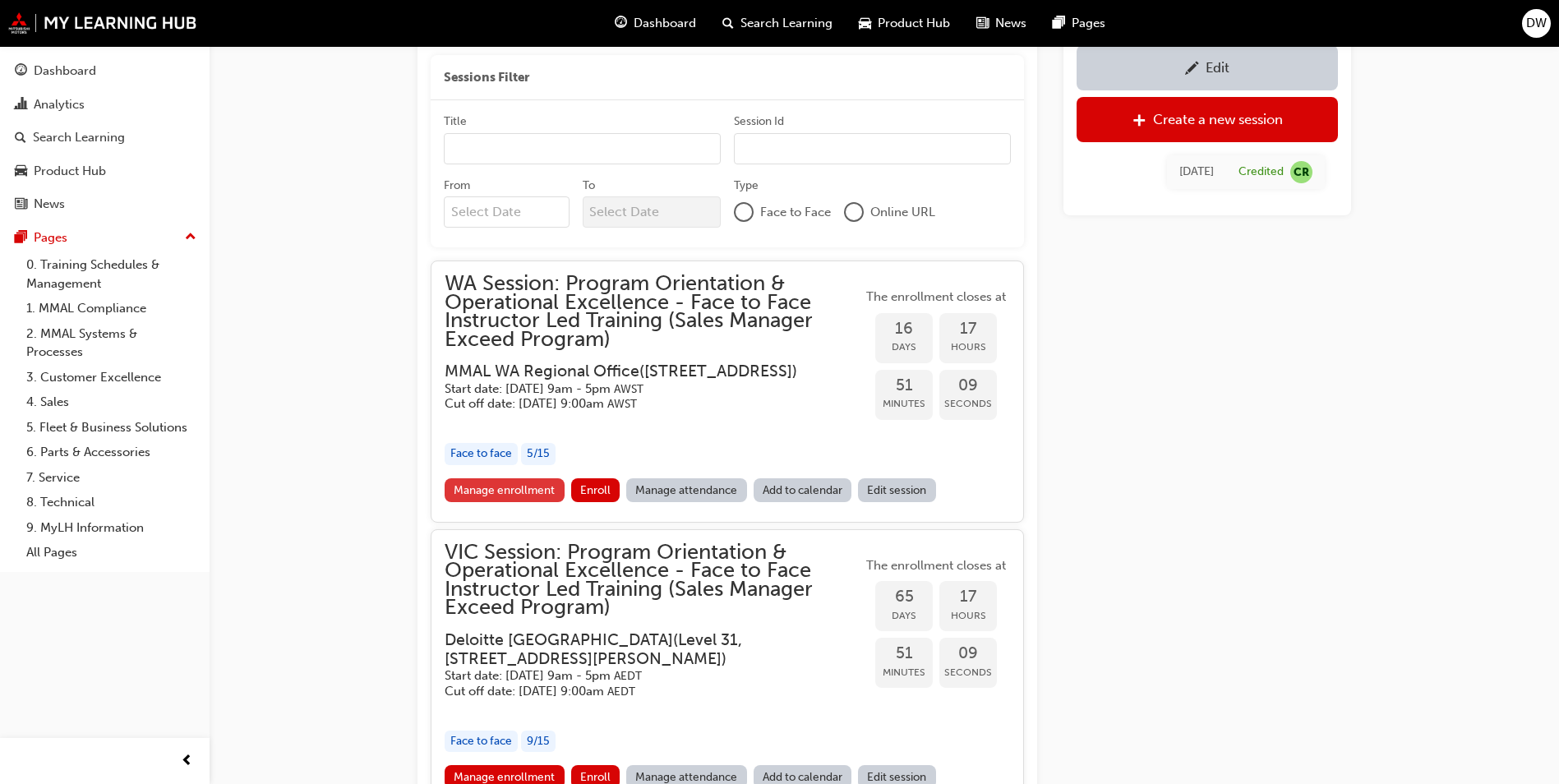
click at [553, 491] on link "Manage enrollment" at bounding box center [505, 489] width 120 height 24
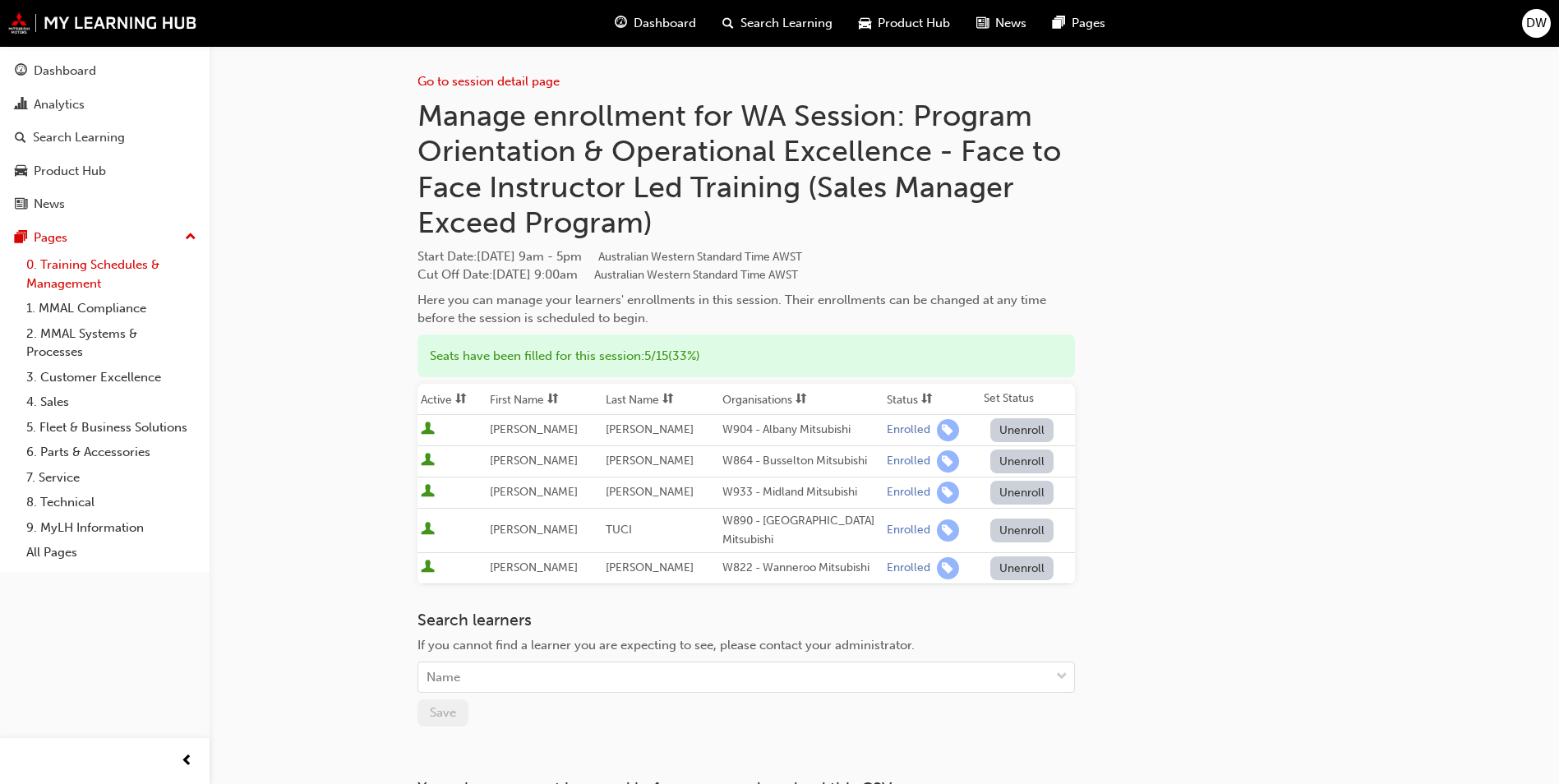
click at [101, 278] on link "0. Training Schedules & Management" at bounding box center [111, 273] width 183 height 44
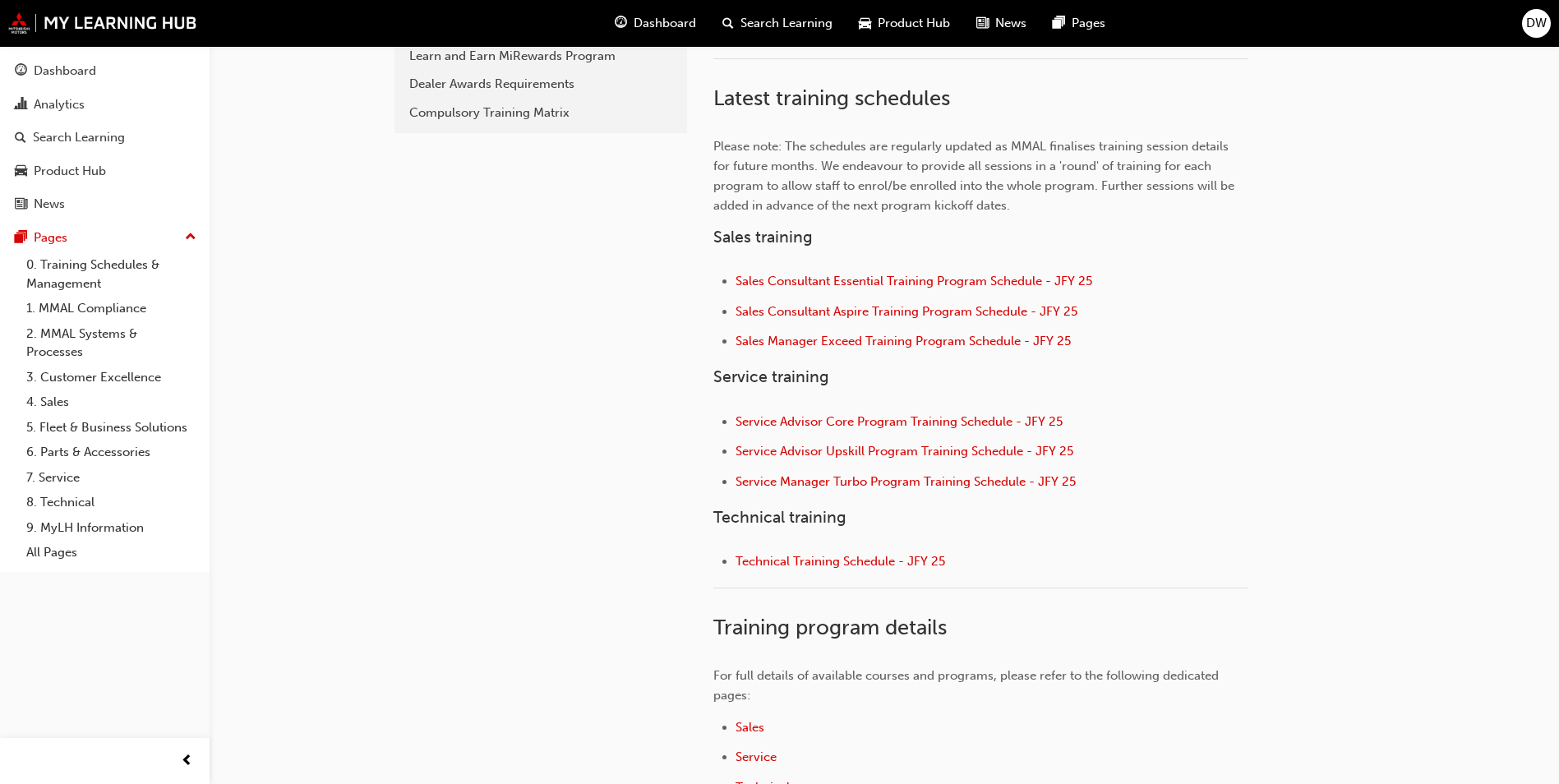
scroll to position [493, 0]
click at [947, 479] on span "Service Manager Turbo Program Training Schedule - JFY 25" at bounding box center [905, 479] width 340 height 15
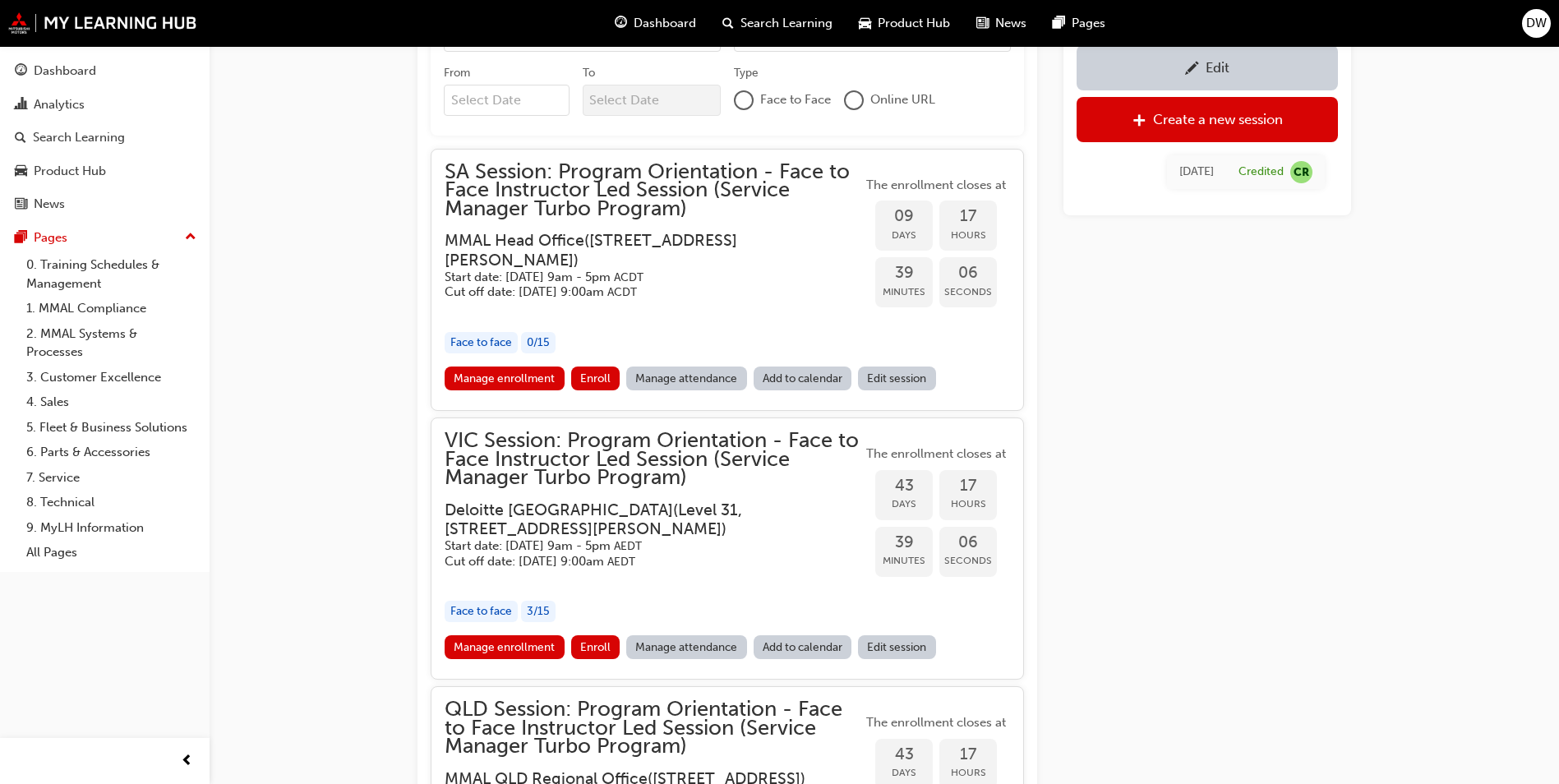
scroll to position [1396, 0]
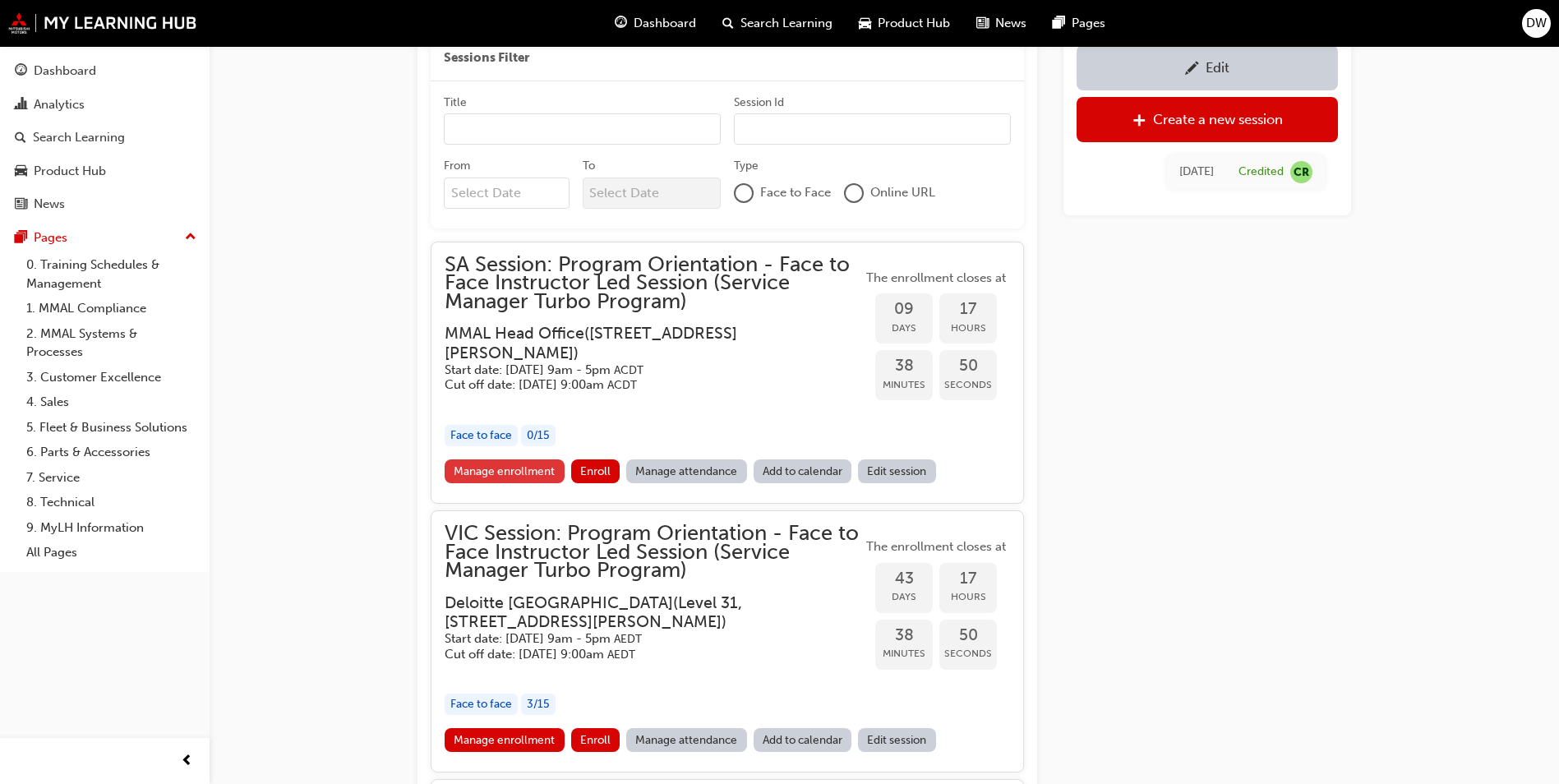
click at [506, 478] on link "Manage enrollment" at bounding box center [505, 471] width 120 height 24
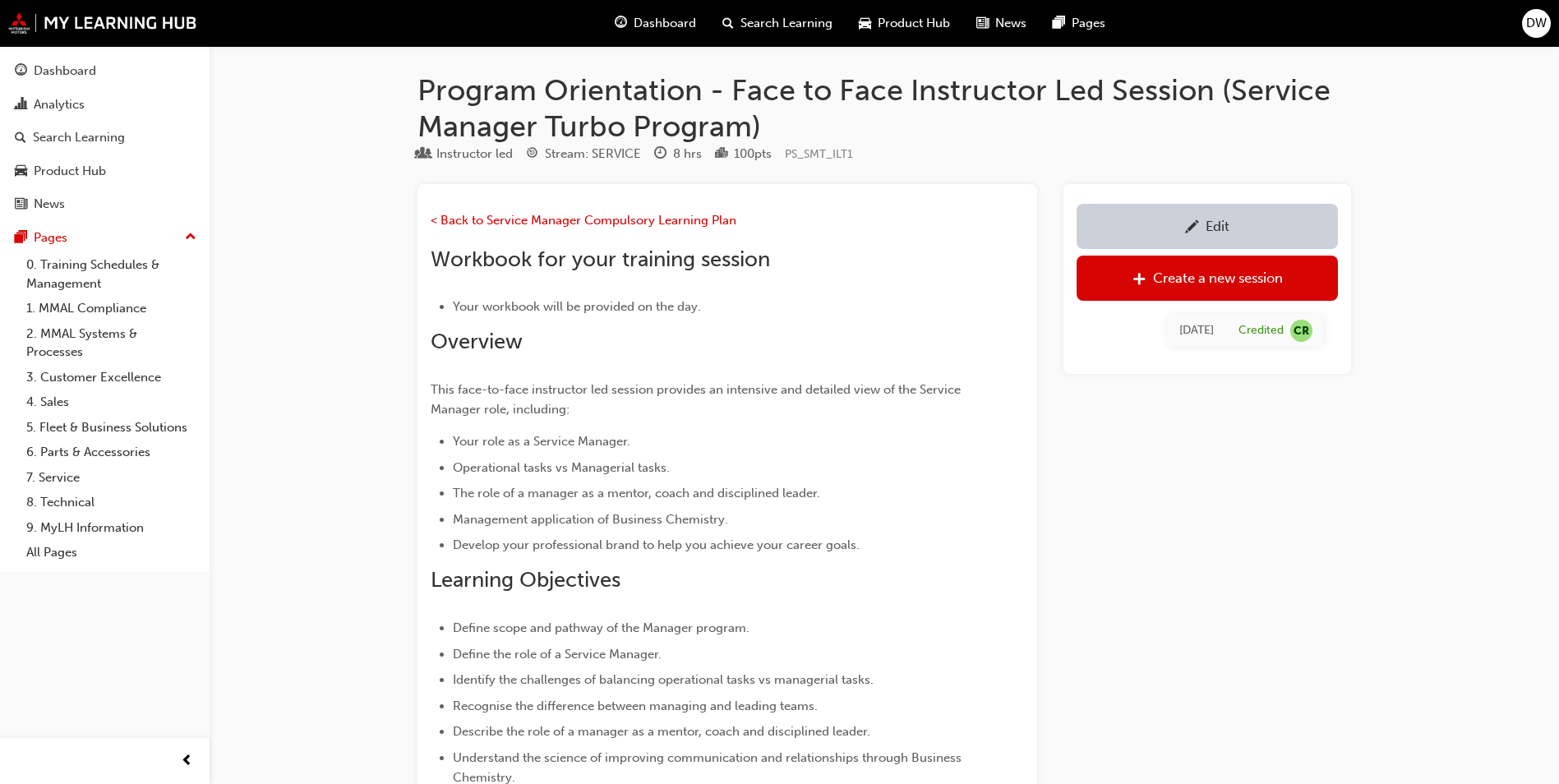
scroll to position [1396, 0]
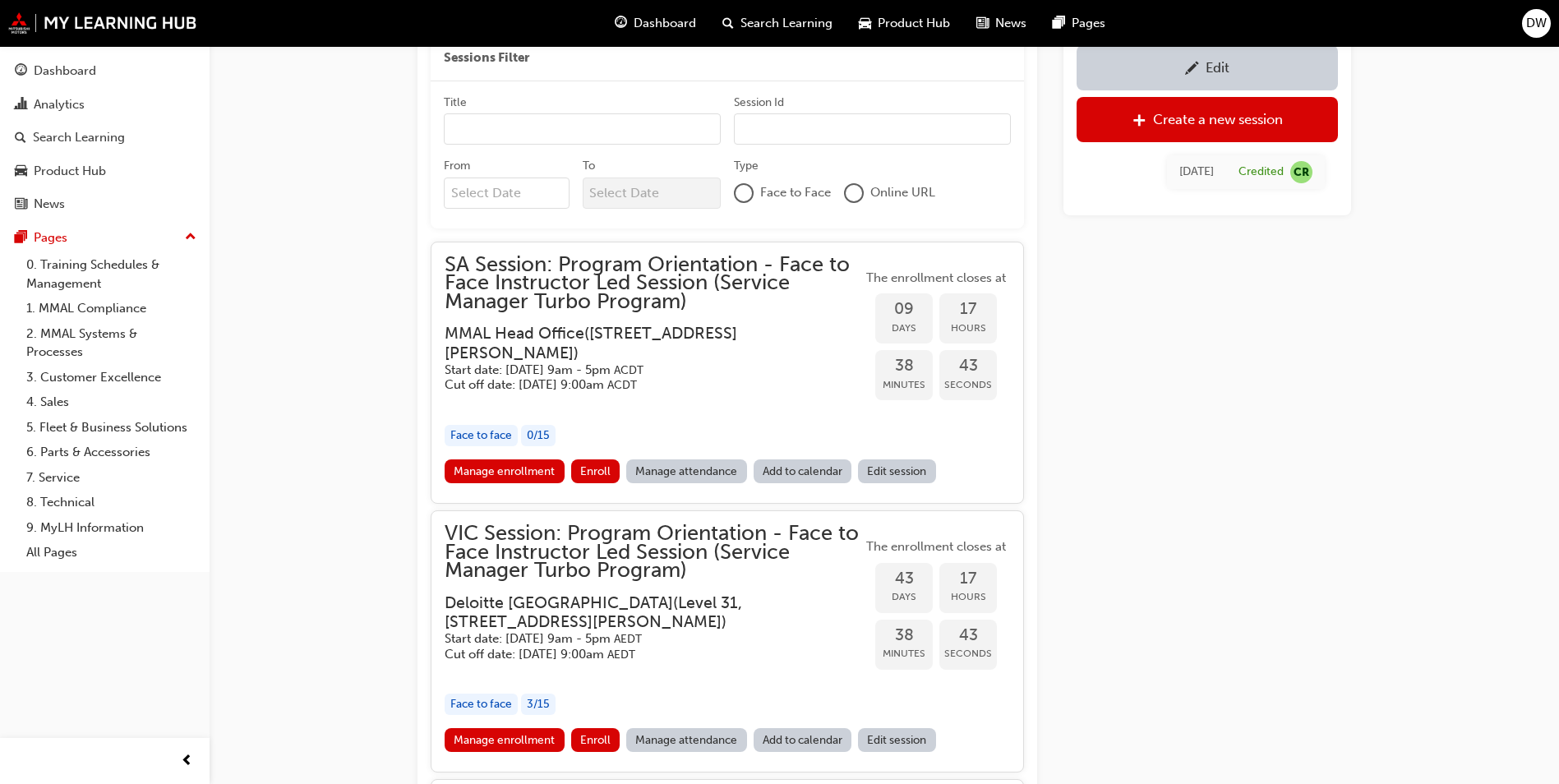
click at [887, 471] on link "Edit session" at bounding box center [897, 471] width 78 height 24
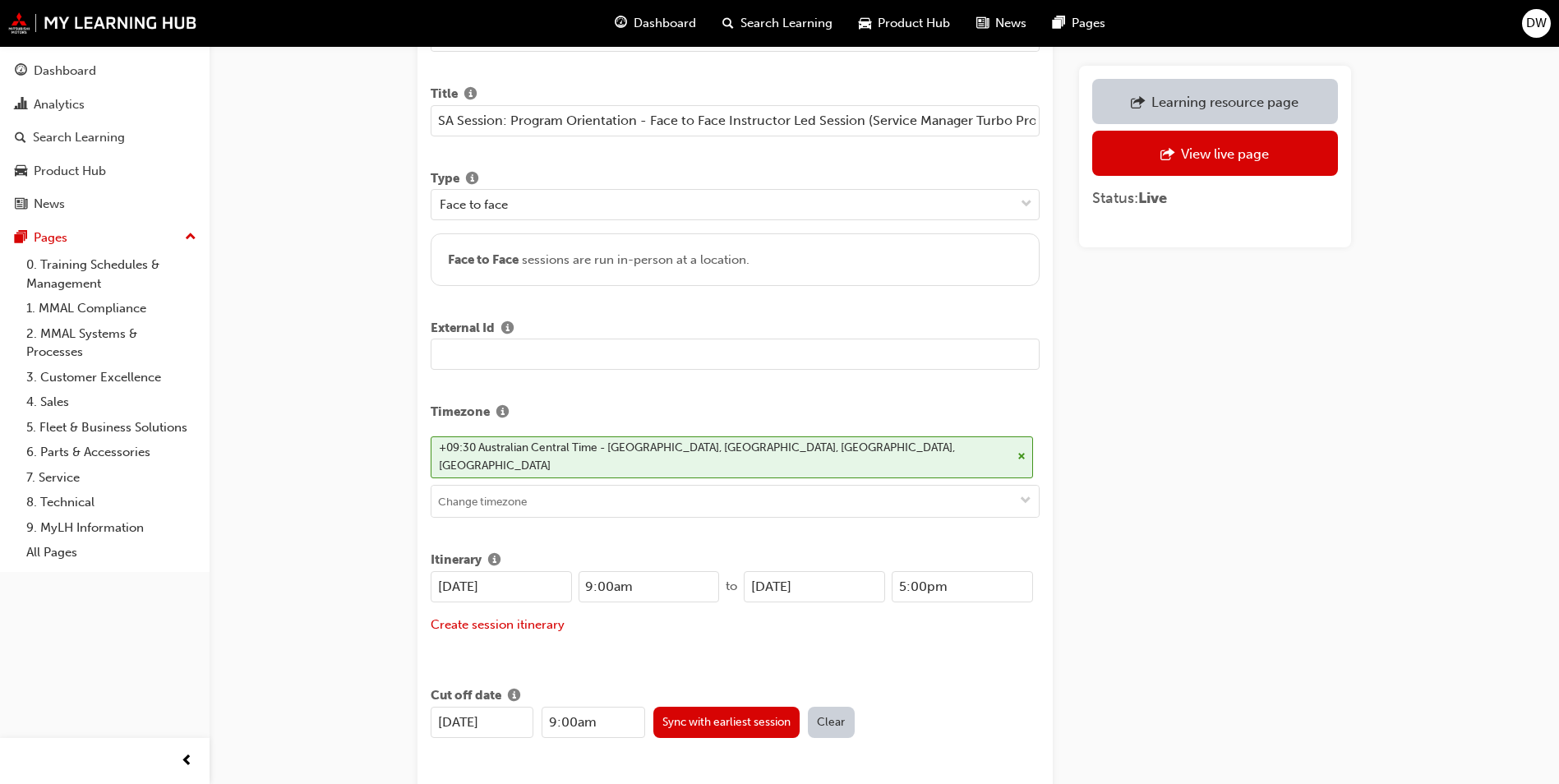
scroll to position [247, 0]
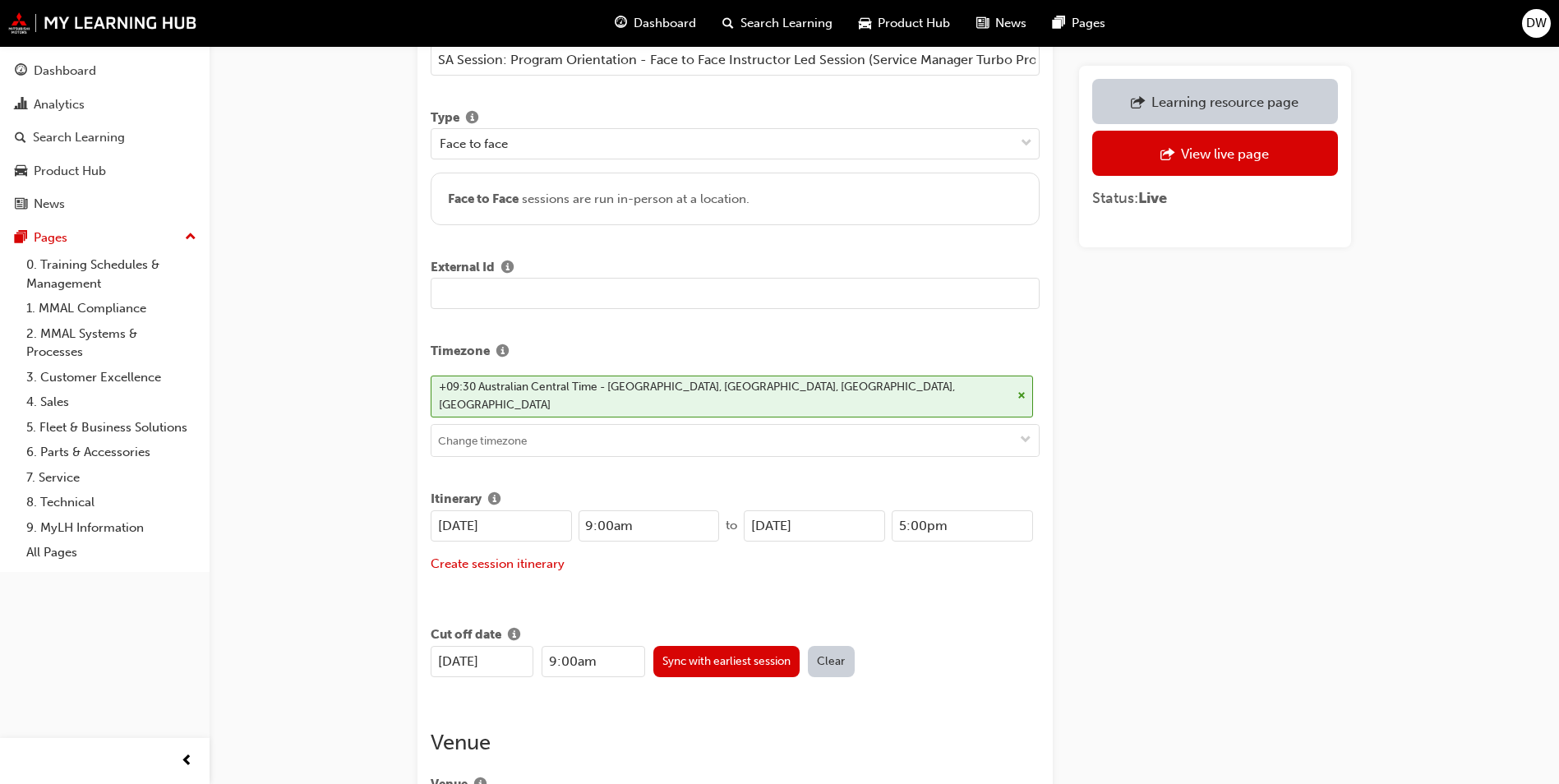
click at [452, 511] on input "[DATE]" at bounding box center [501, 526] width 141 height 31
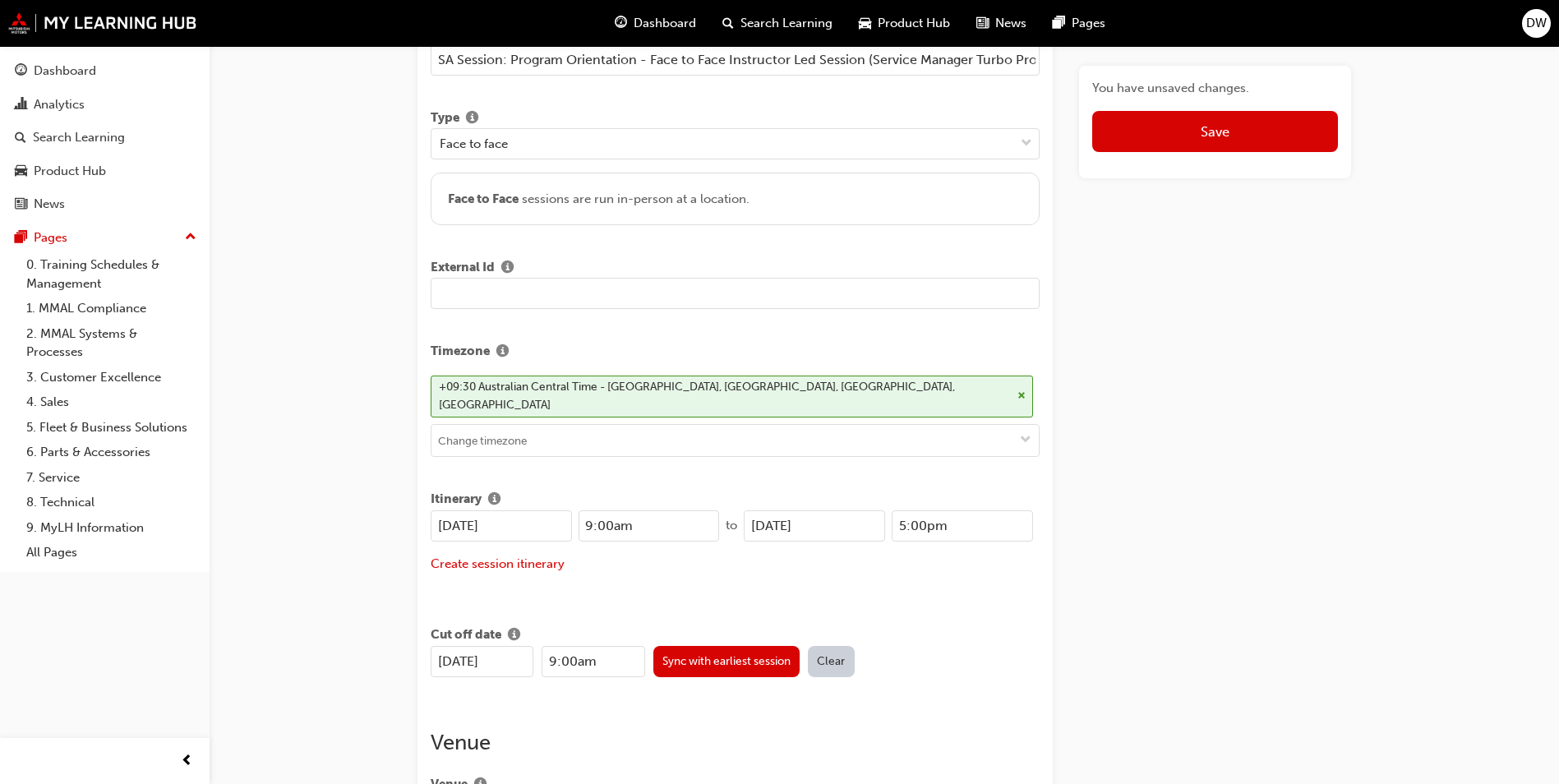
click at [467, 511] on input "11/10/2025" at bounding box center [501, 526] width 141 height 31
type input "11/12/2025"
click at [787, 511] on input "09/10/2025" at bounding box center [814, 526] width 141 height 31
type input "11/12/2025"
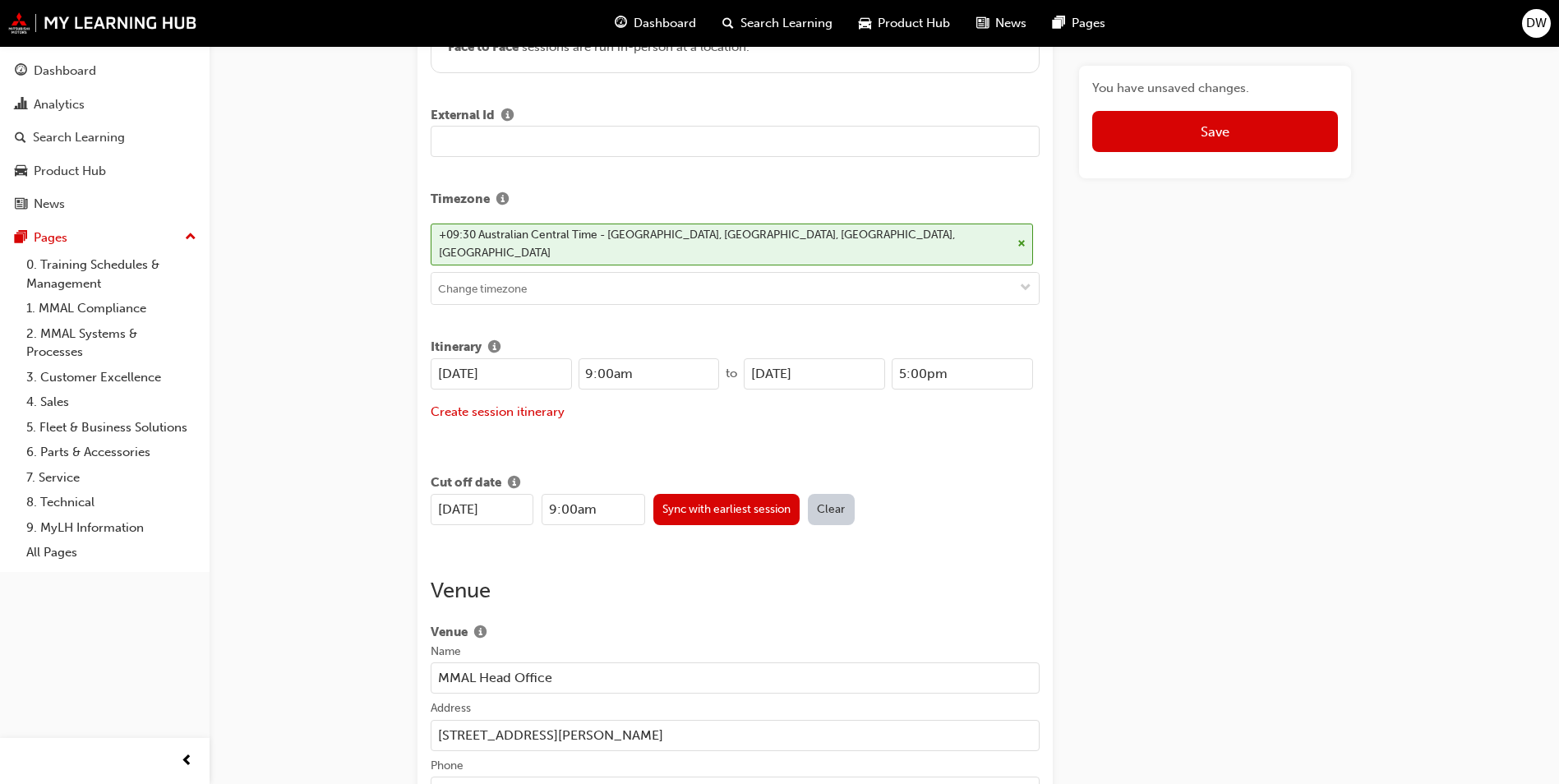
scroll to position [411, 0]
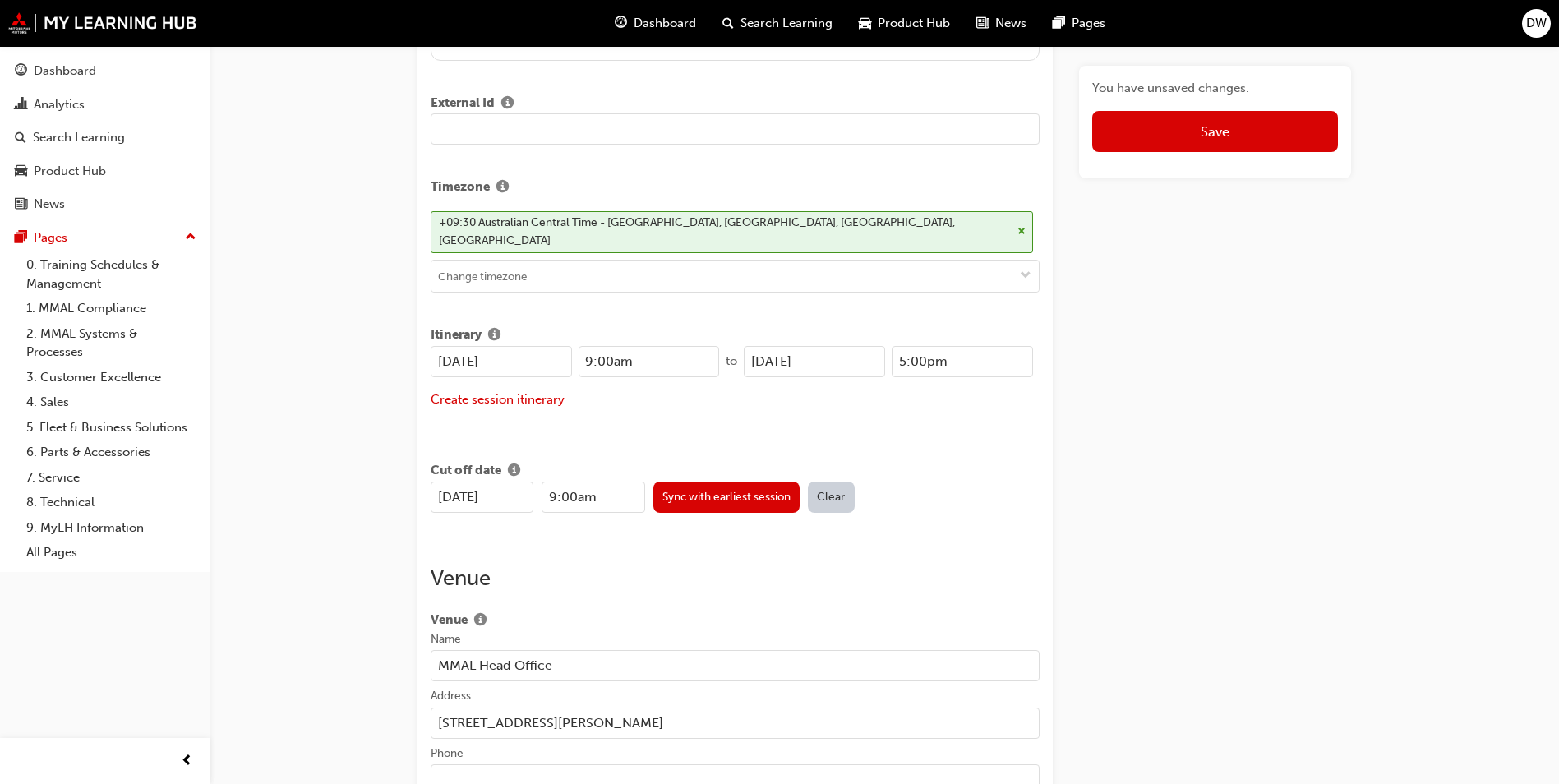
click at [451, 481] on input "09/10/2025" at bounding box center [482, 496] width 103 height 31
click at [473, 481] on input "09/10/2025" at bounding box center [482, 496] width 103 height 31
type input "11/12/2025"
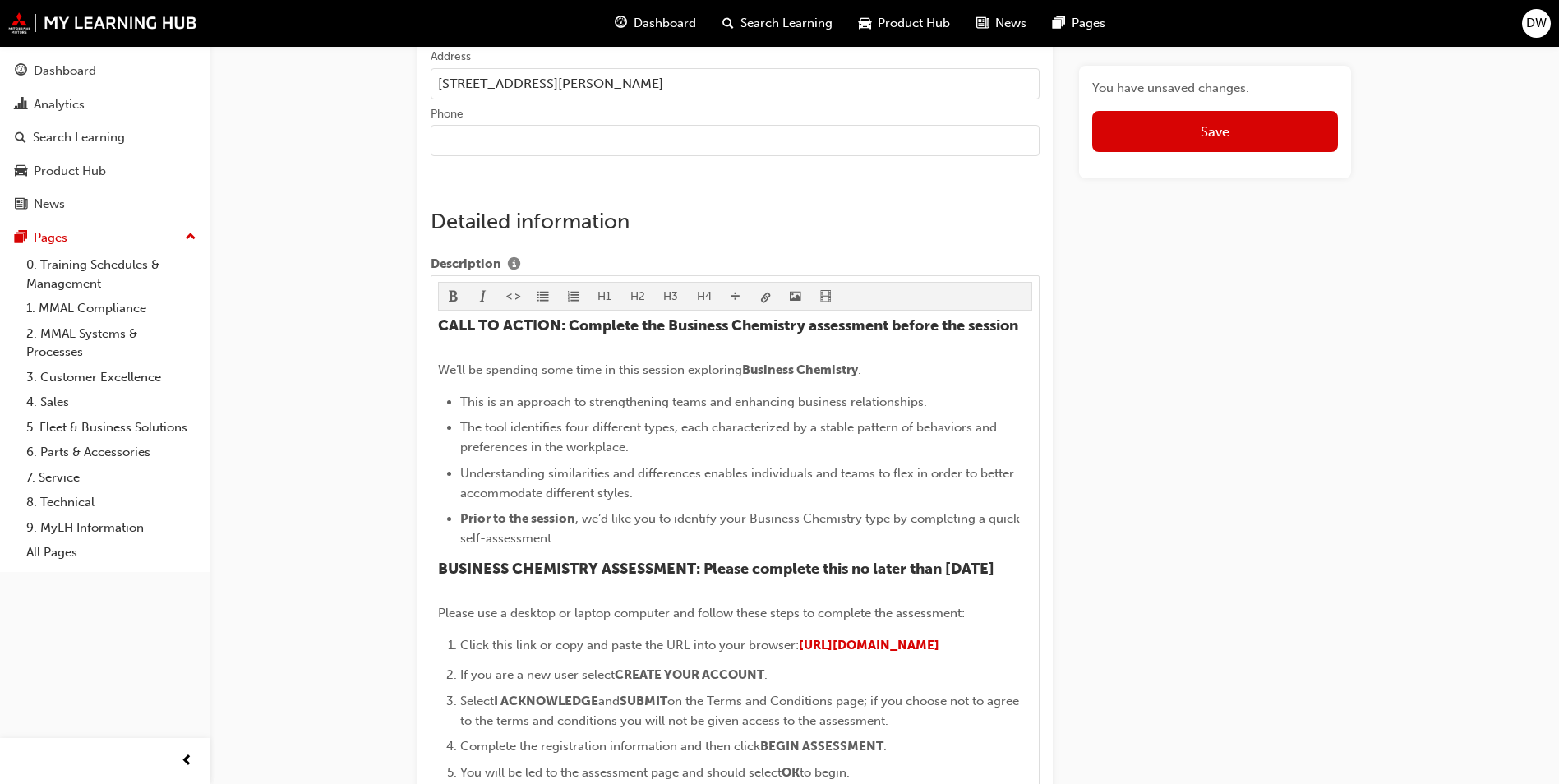
scroll to position [1068, 0]
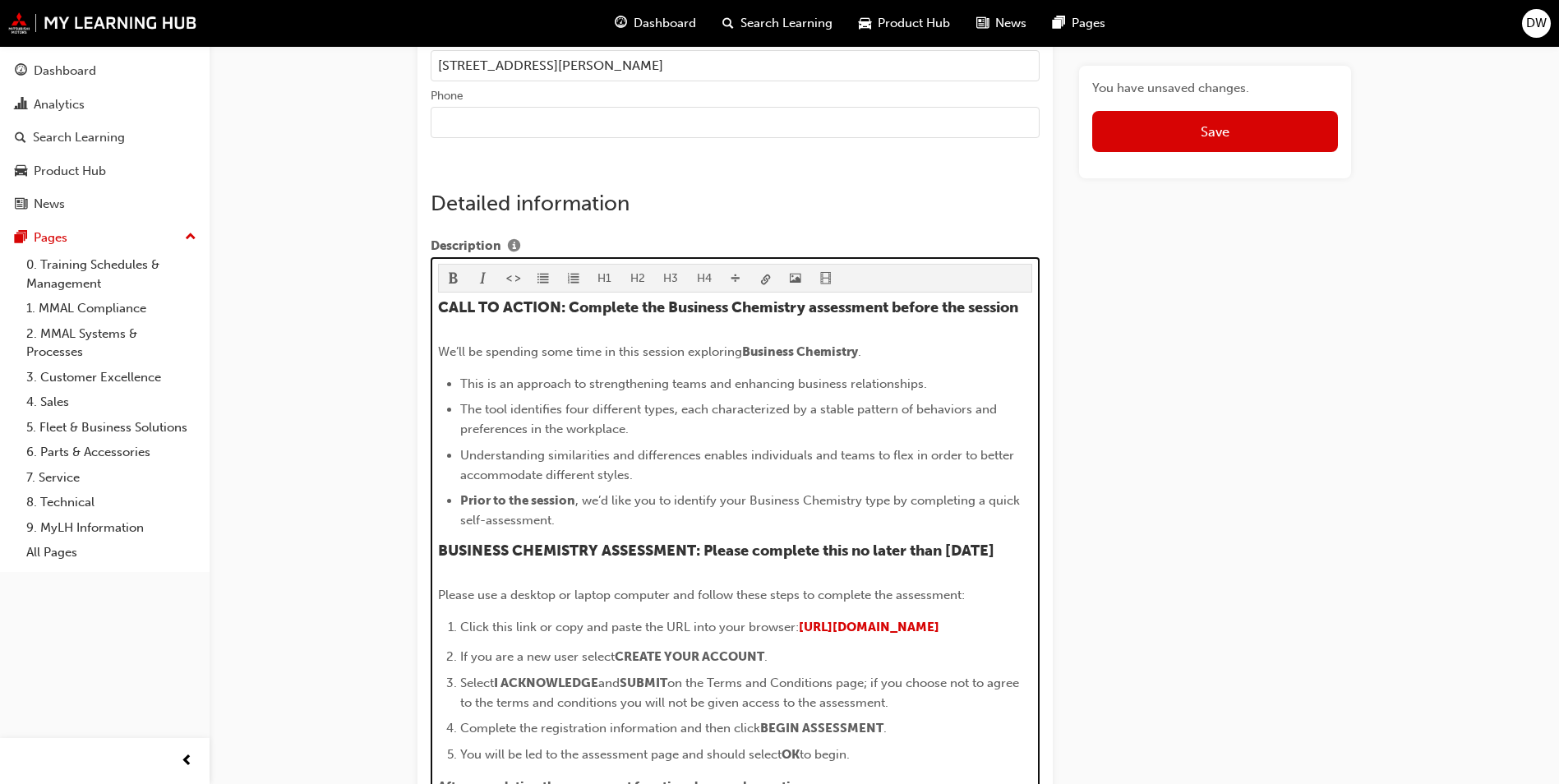
click at [495, 550] on span "BUSINESS CHEMISTRY ASSESSMENT: Please complete this no later than Friday 3rd Oc…" at bounding box center [716, 550] width 556 height 18
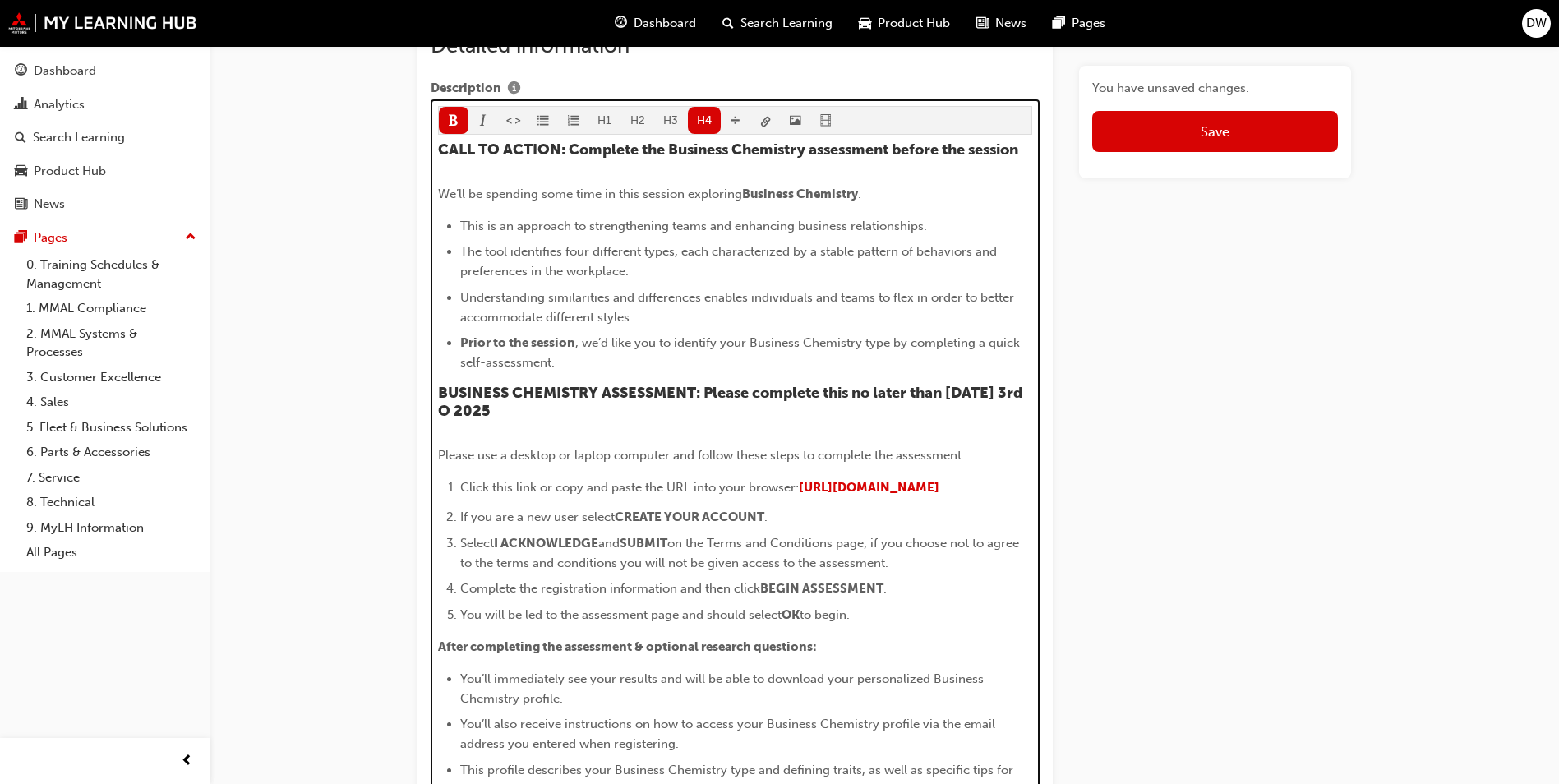
scroll to position [1208, 0]
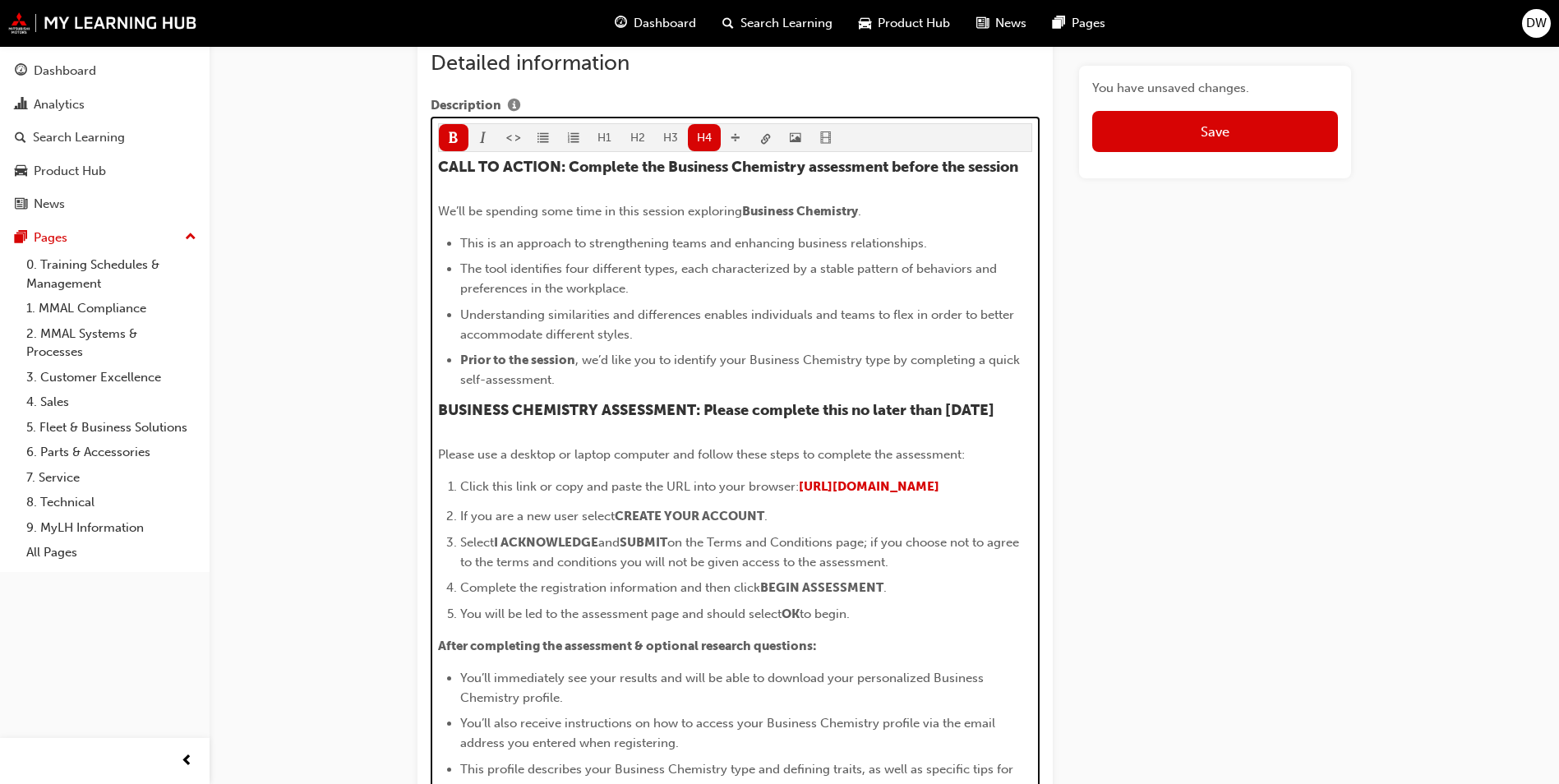
click at [918, 353] on li "Prior to the session , we’d like you to identify your Business Chemistry type b…" at bounding box center [746, 369] width 573 height 39
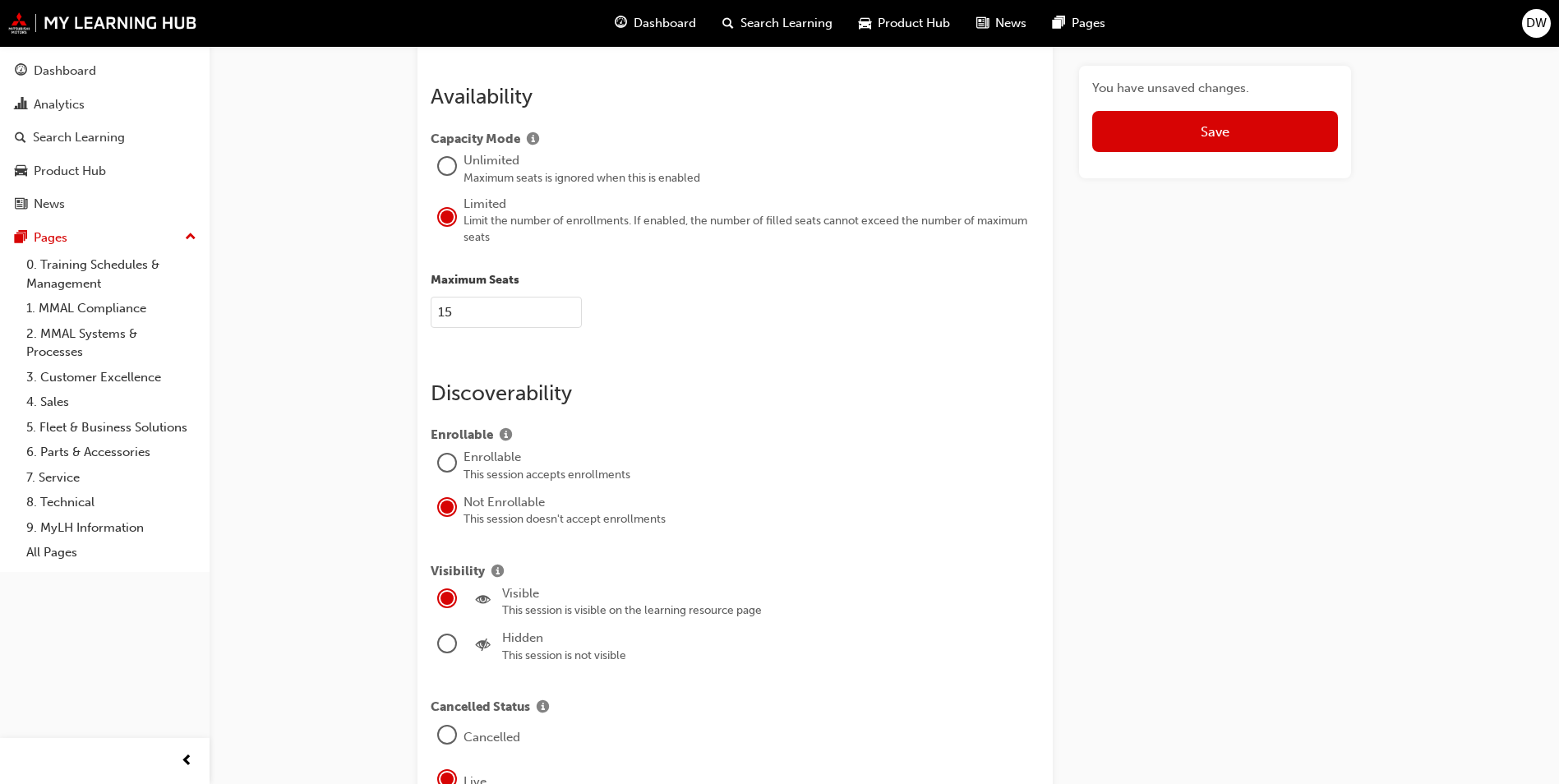
scroll to position [3098, 0]
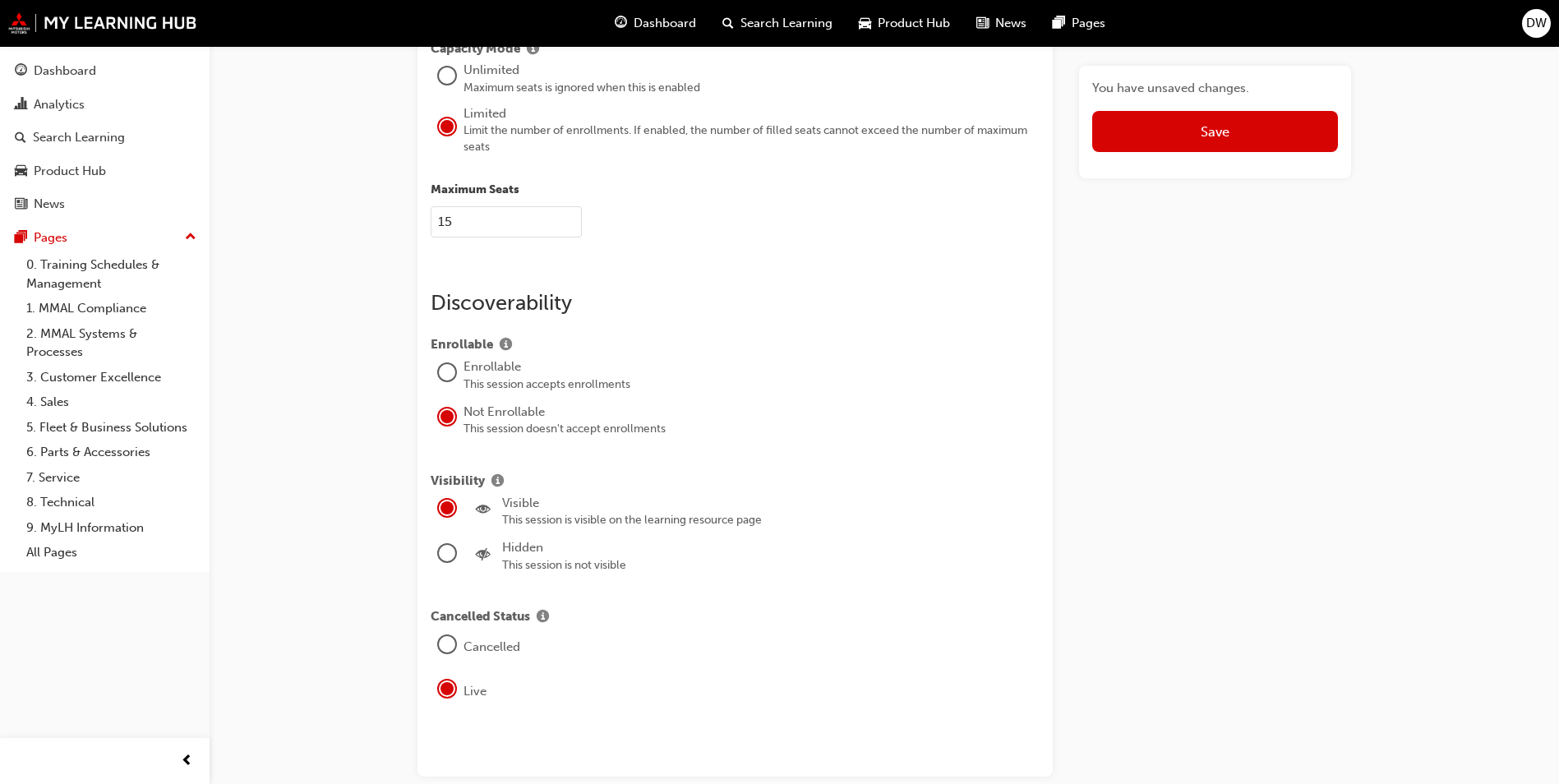
click at [449, 376] on div at bounding box center [447, 372] width 17 height 17
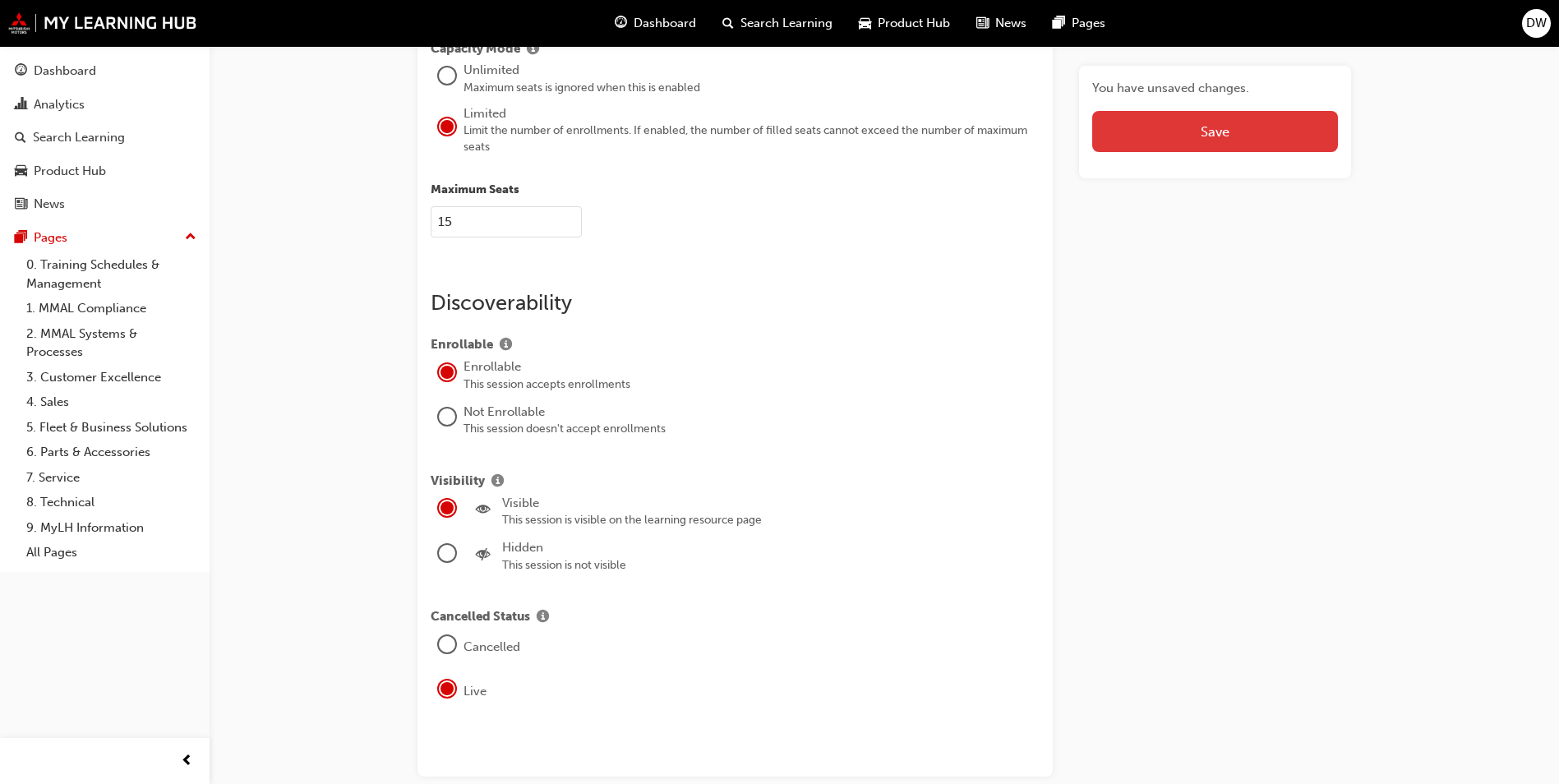
click at [1227, 131] on button "Save" at bounding box center [1215, 131] width 246 height 41
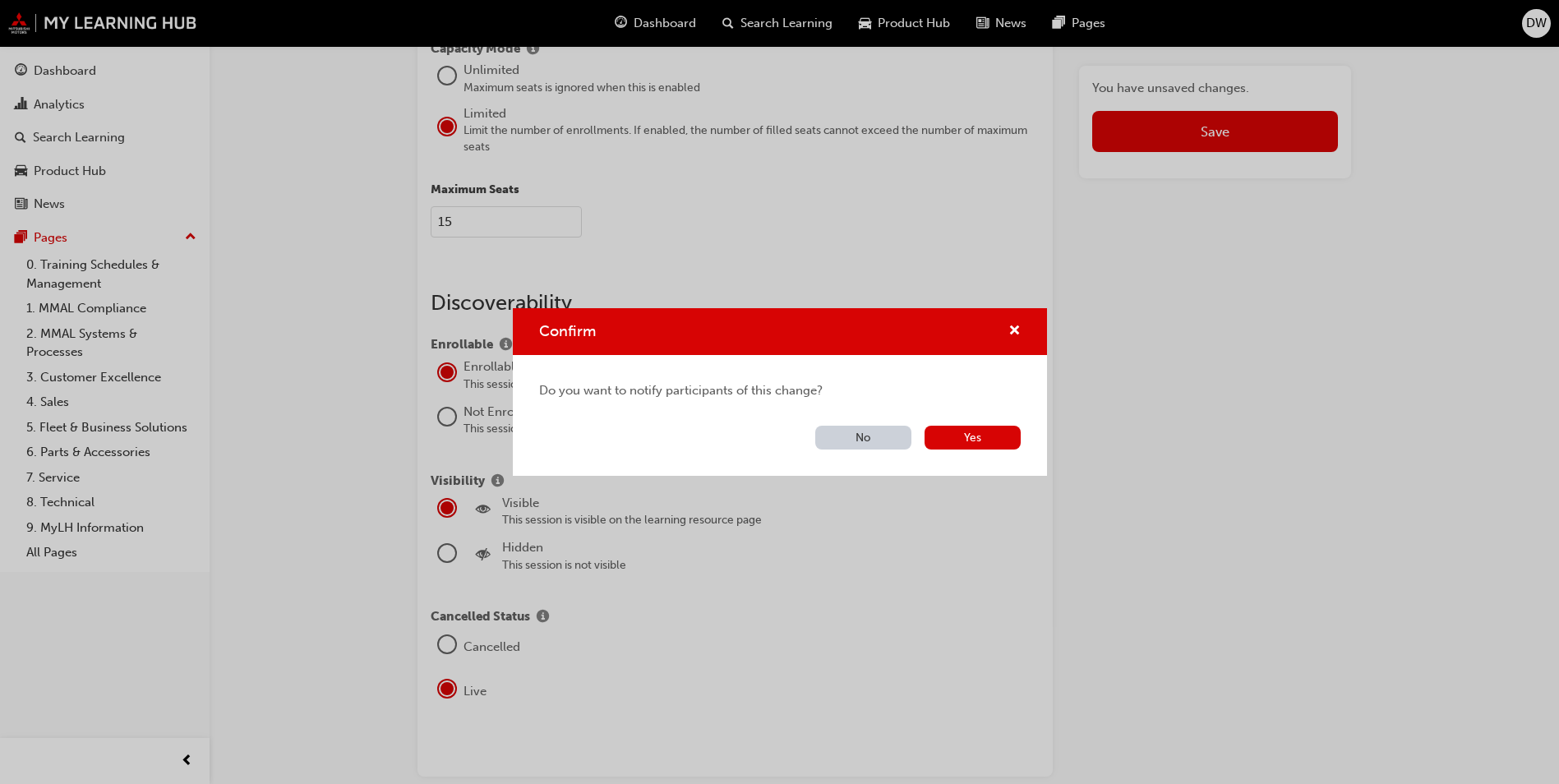
click at [861, 431] on button "No" at bounding box center [863, 437] width 96 height 24
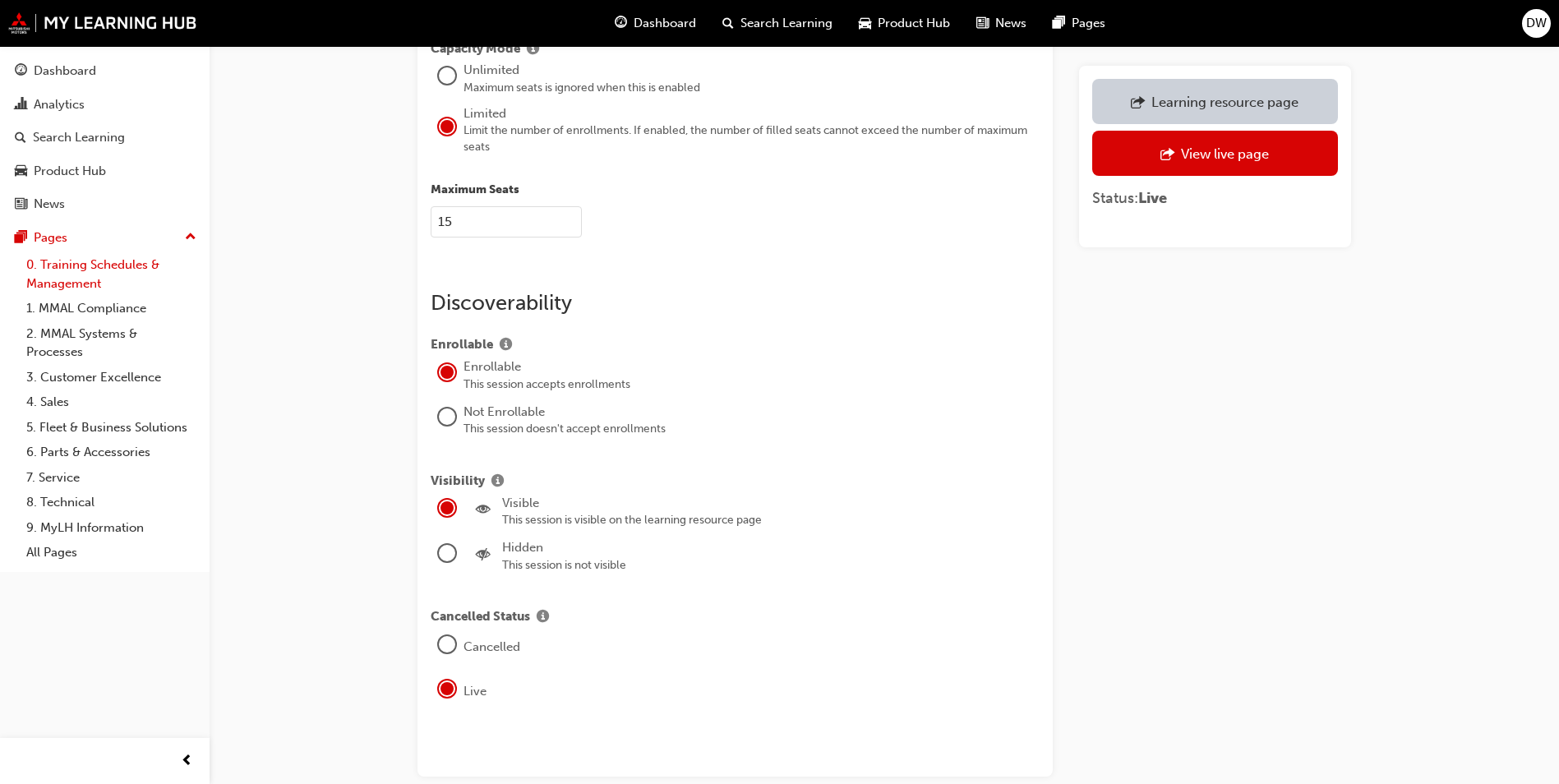
click at [71, 265] on link "0. Training Schedules & Management" at bounding box center [111, 273] width 183 height 44
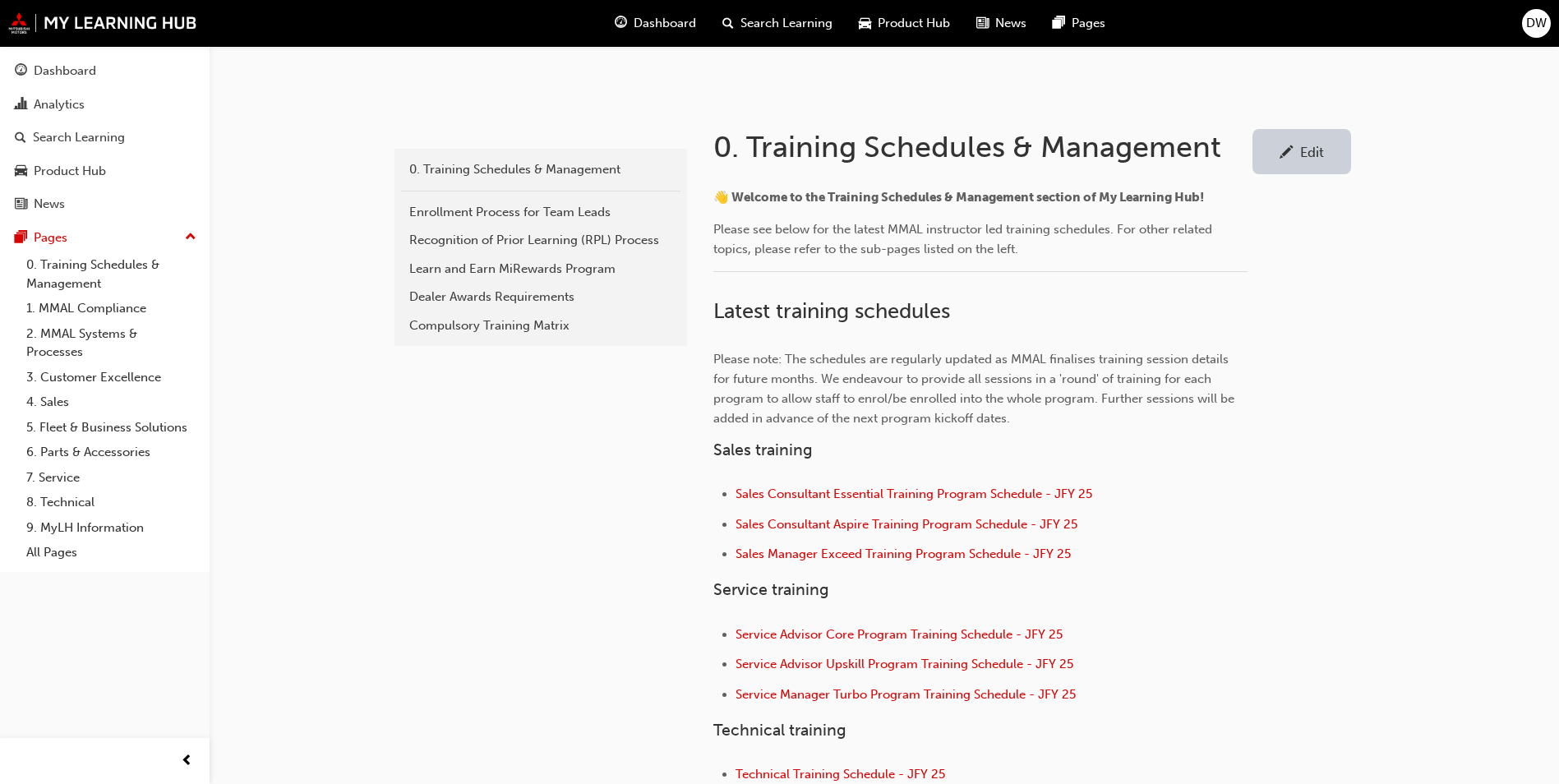
scroll to position [493, 0]
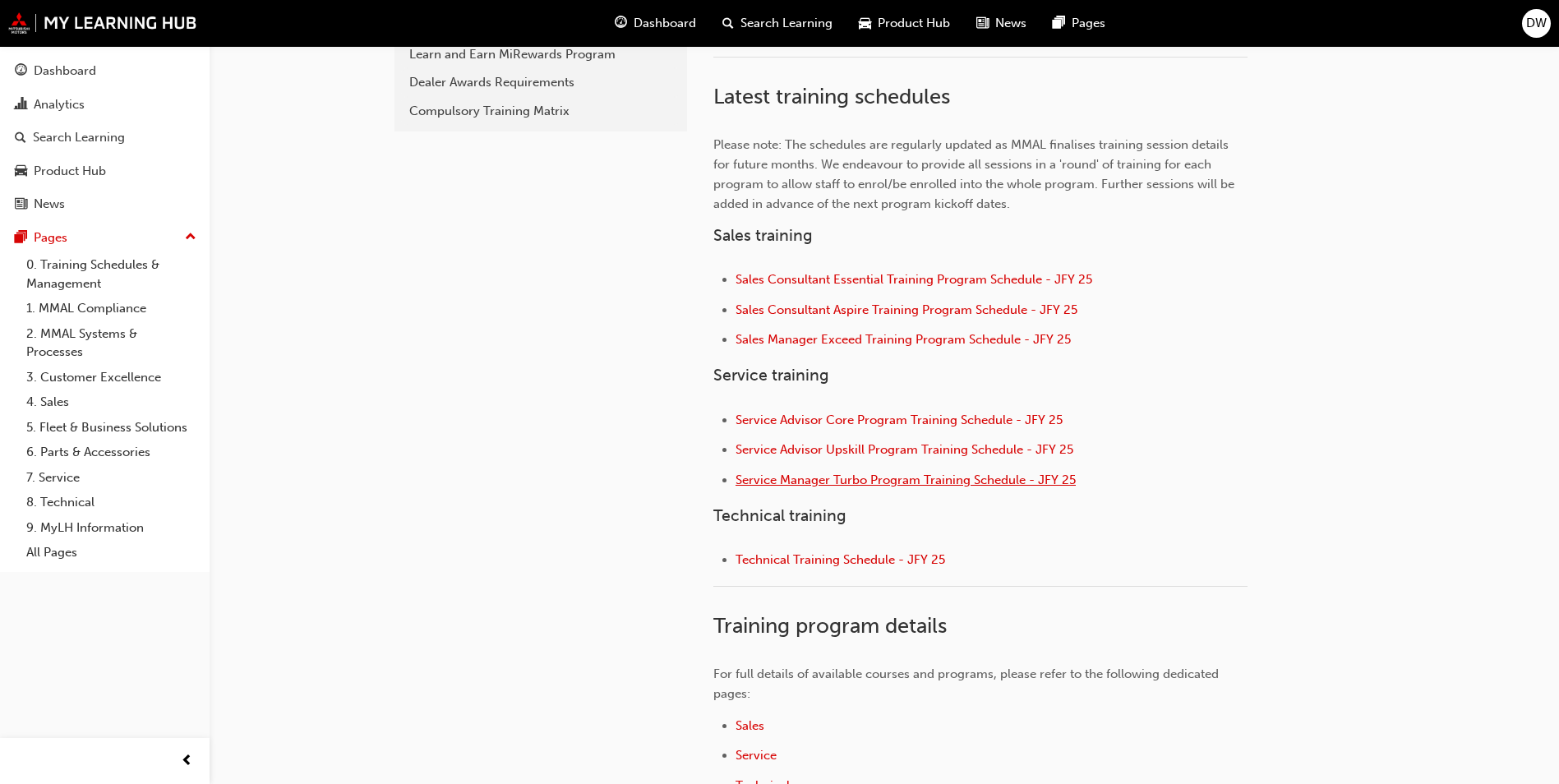
click at [962, 477] on span "Service Manager Turbo Program Training Schedule - JFY 25" at bounding box center [905, 479] width 340 height 15
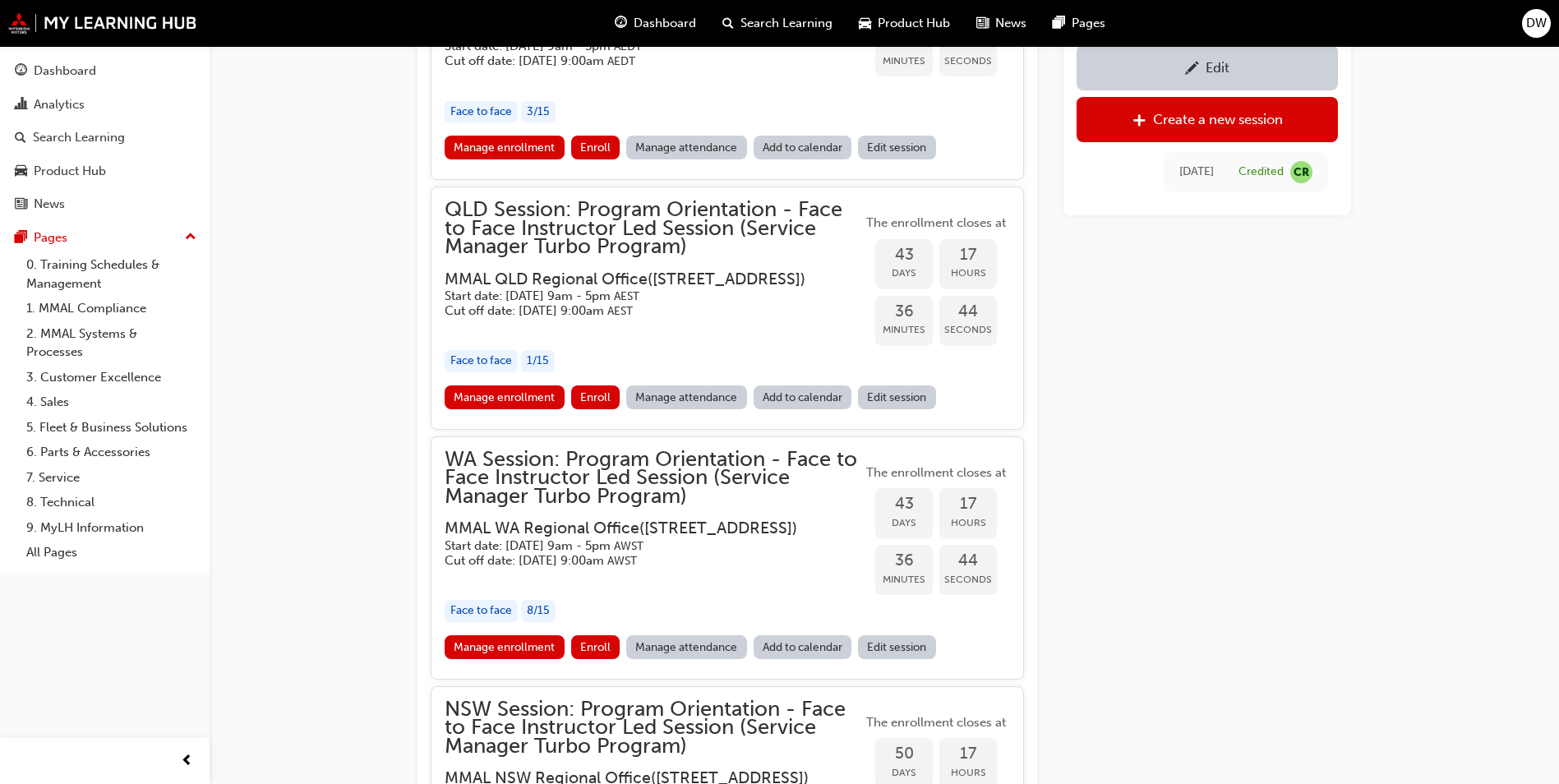
scroll to position [1889, 0]
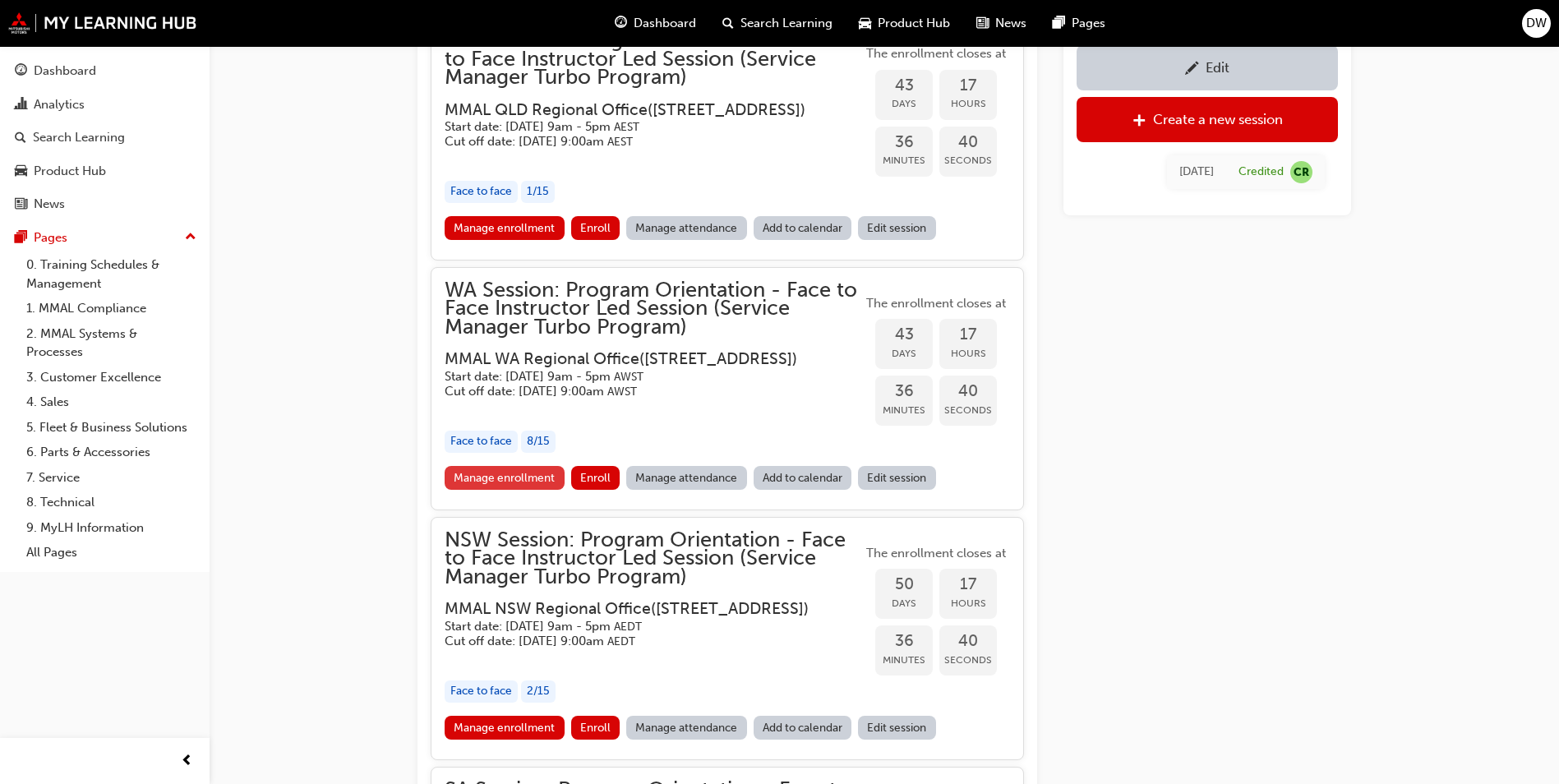
click at [541, 489] on link "Manage enrollment" at bounding box center [505, 478] width 120 height 24
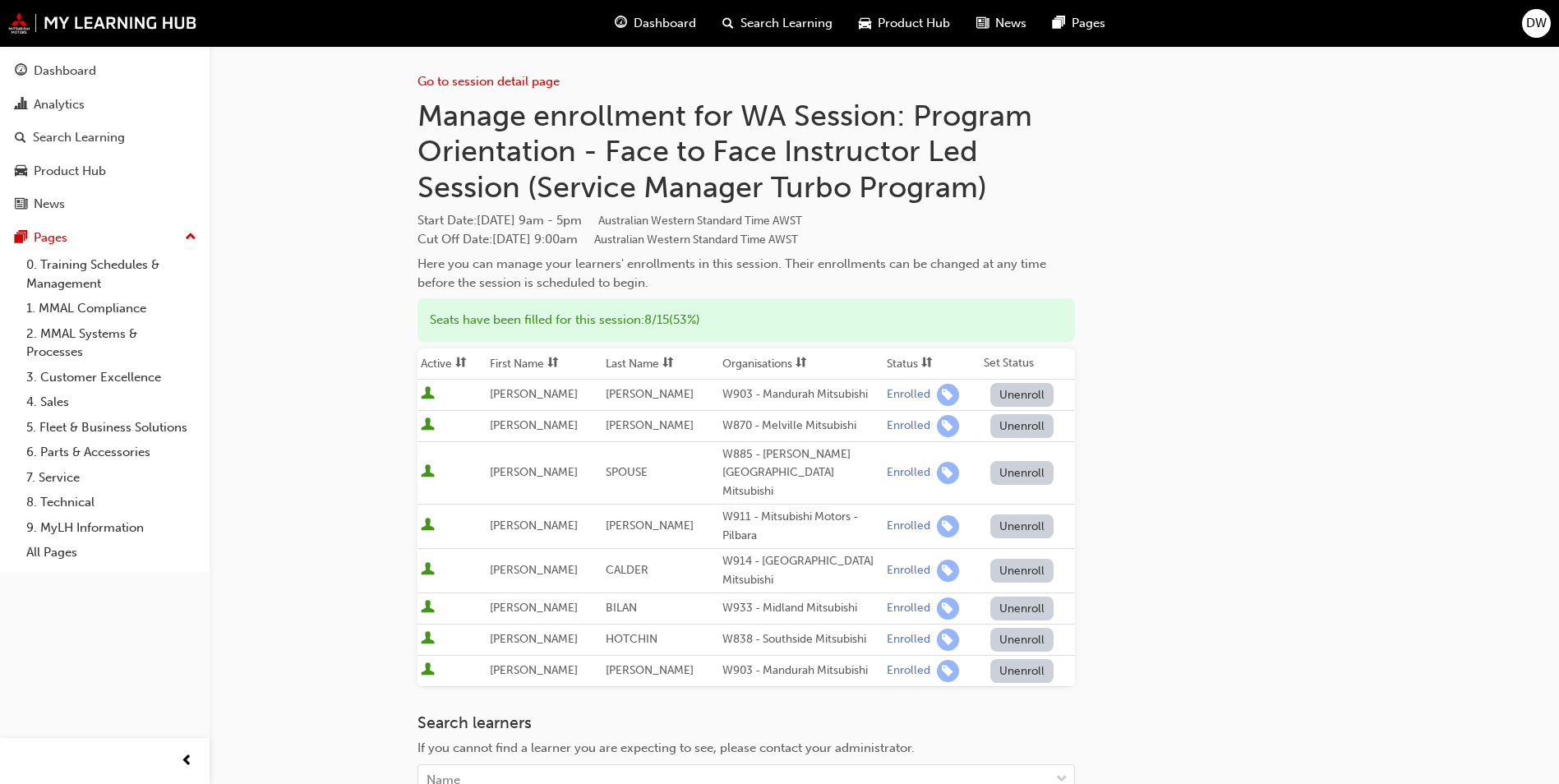
scroll to position [83, 0]
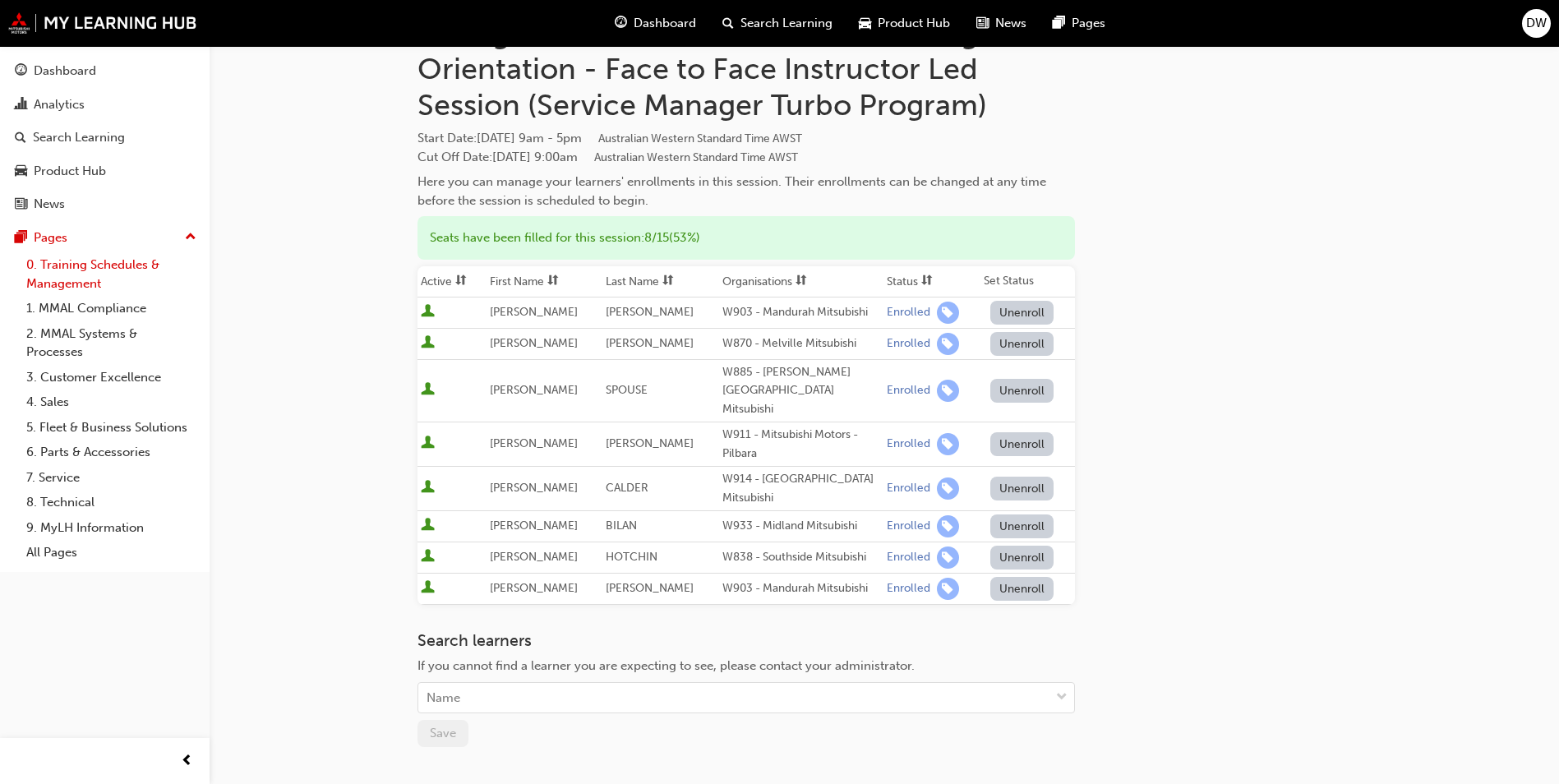
click at [102, 269] on link "0. Training Schedules & Management" at bounding box center [111, 273] width 183 height 44
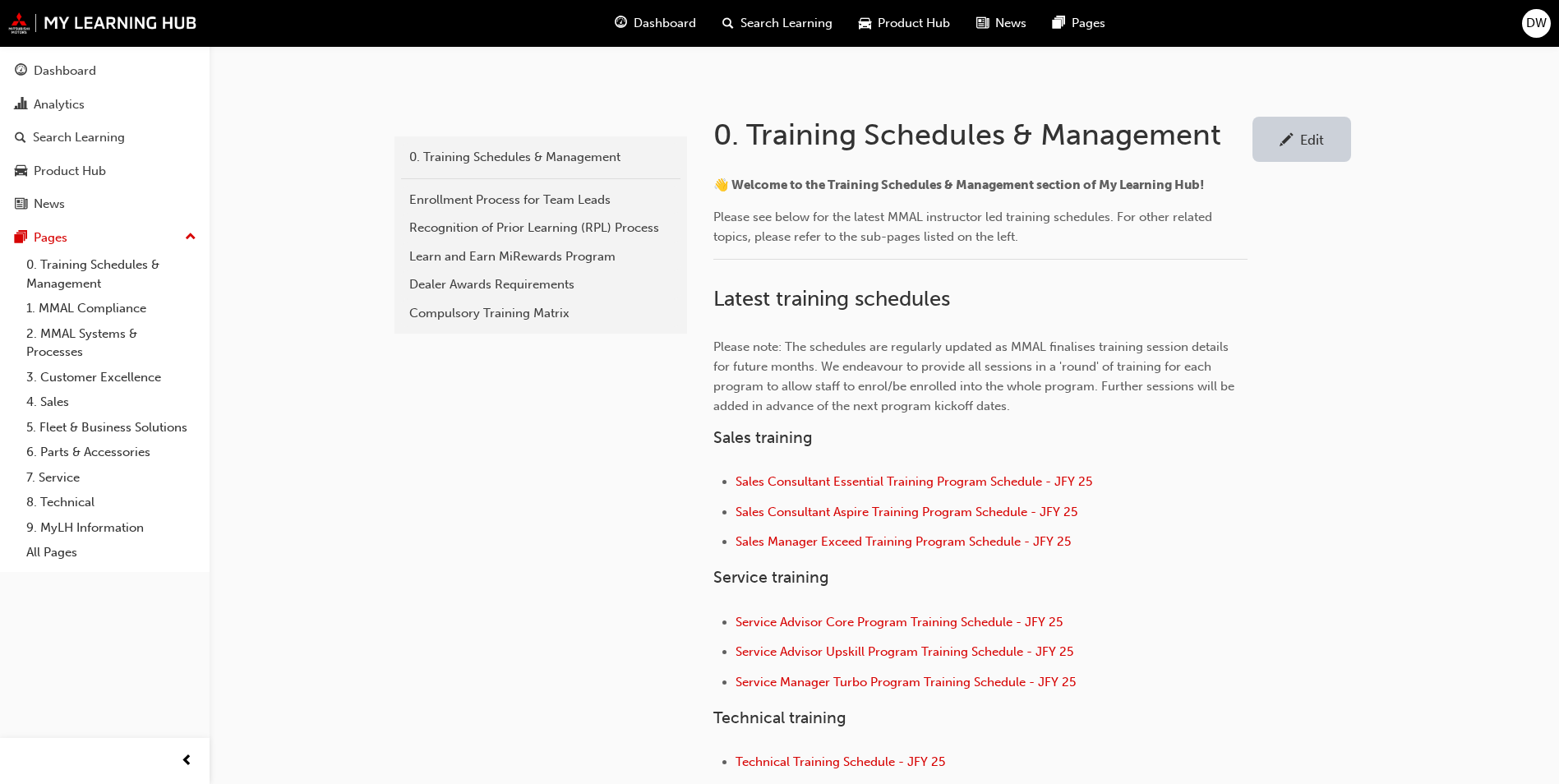
scroll to position [329, 0]
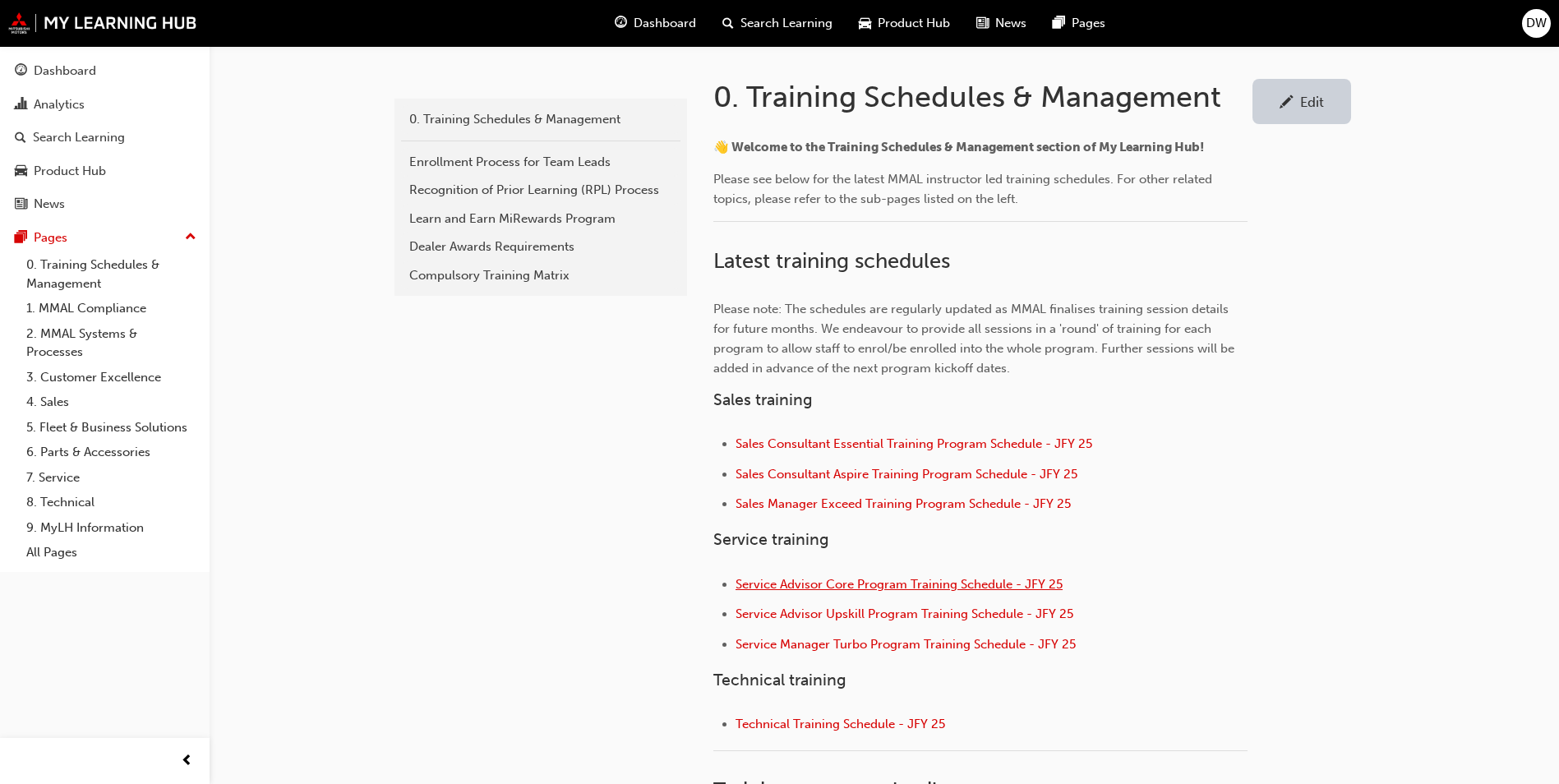
click at [866, 588] on span "Service Advisor Core Program Training Schedule - JFY 25" at bounding box center [899, 583] width 327 height 15
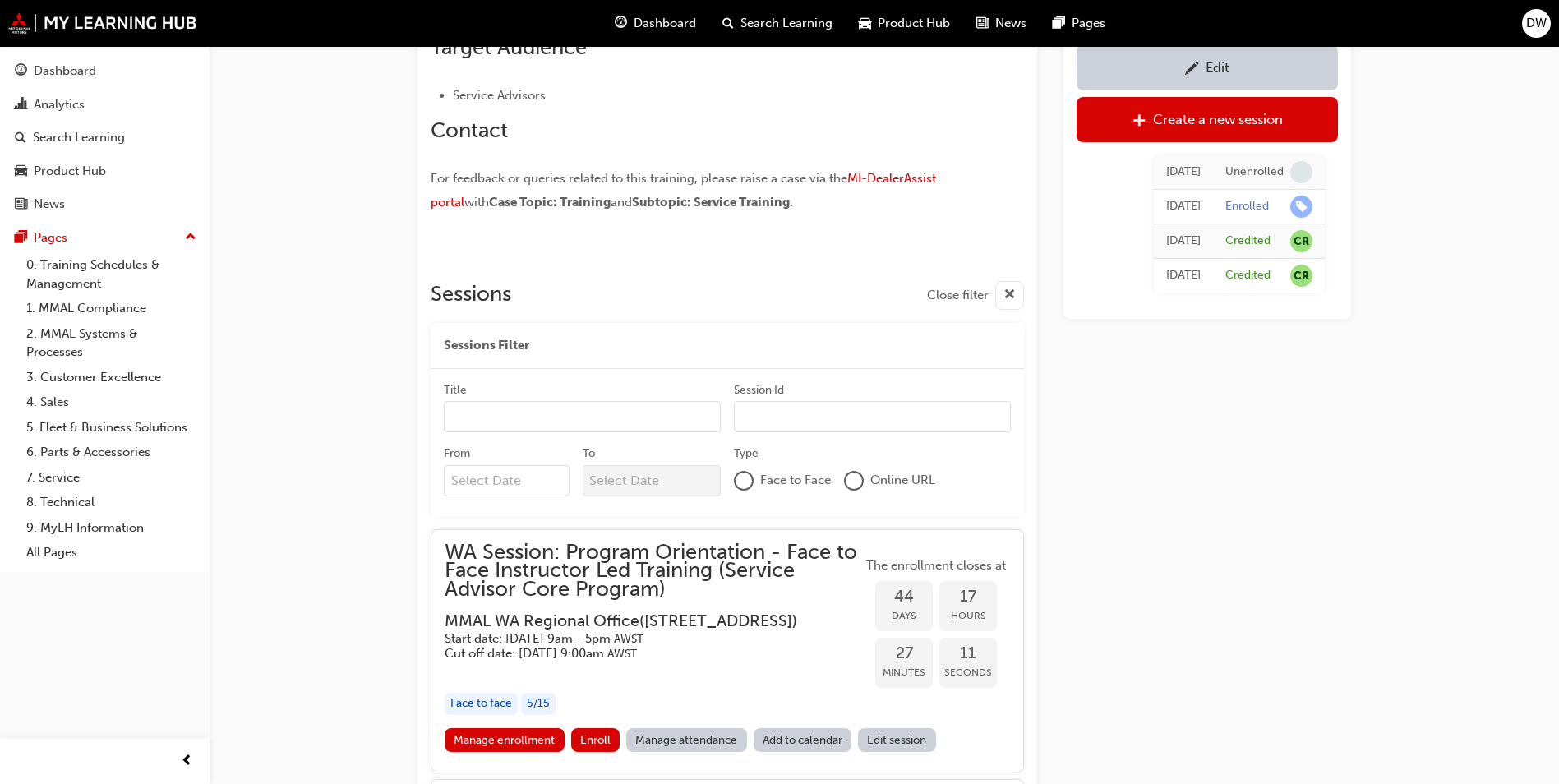
scroll to position [1290, 0]
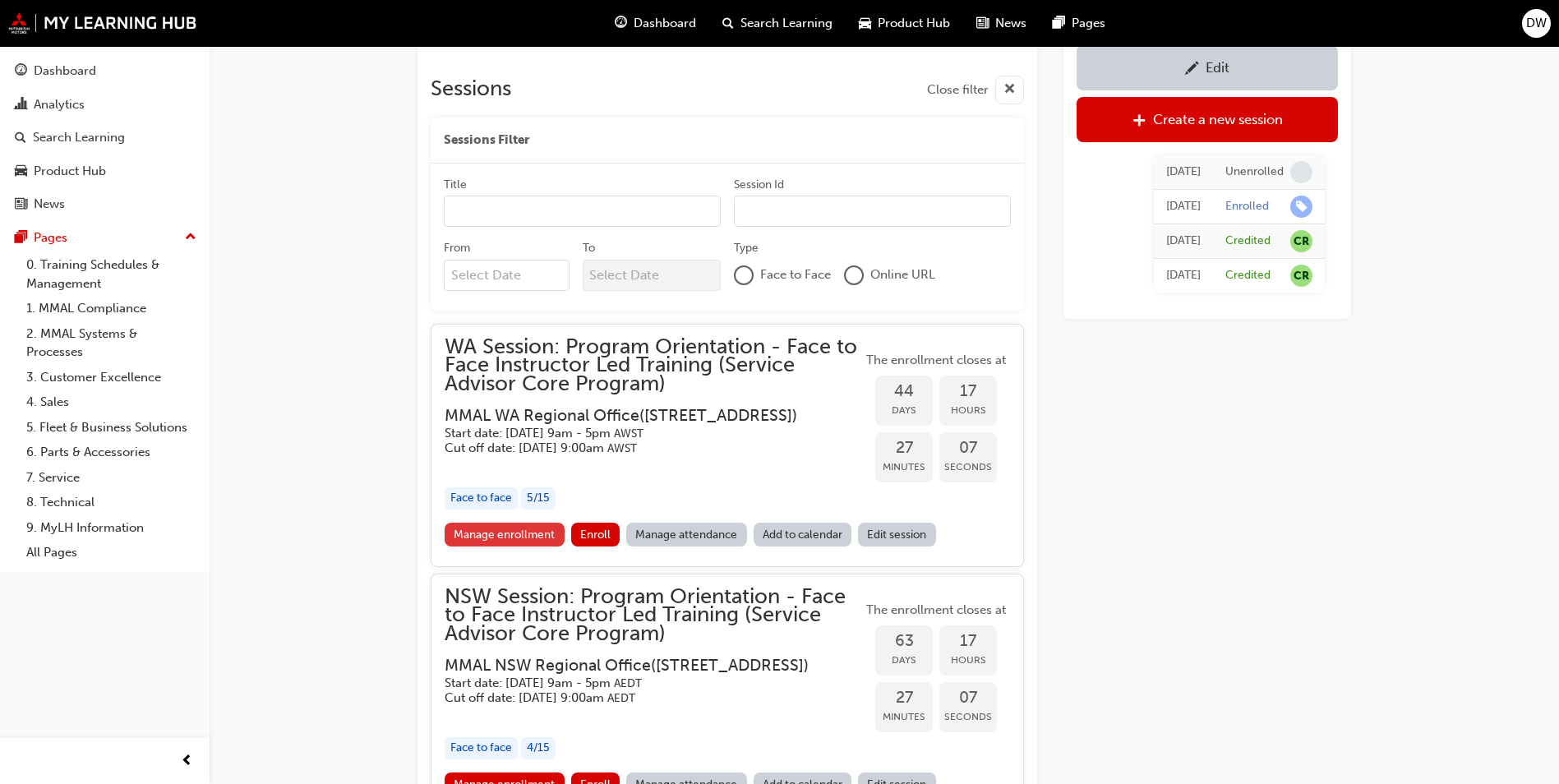
click at [533, 546] on link "Manage enrollment" at bounding box center [505, 534] width 120 height 24
